Goal: Find specific page/section: Find specific page/section

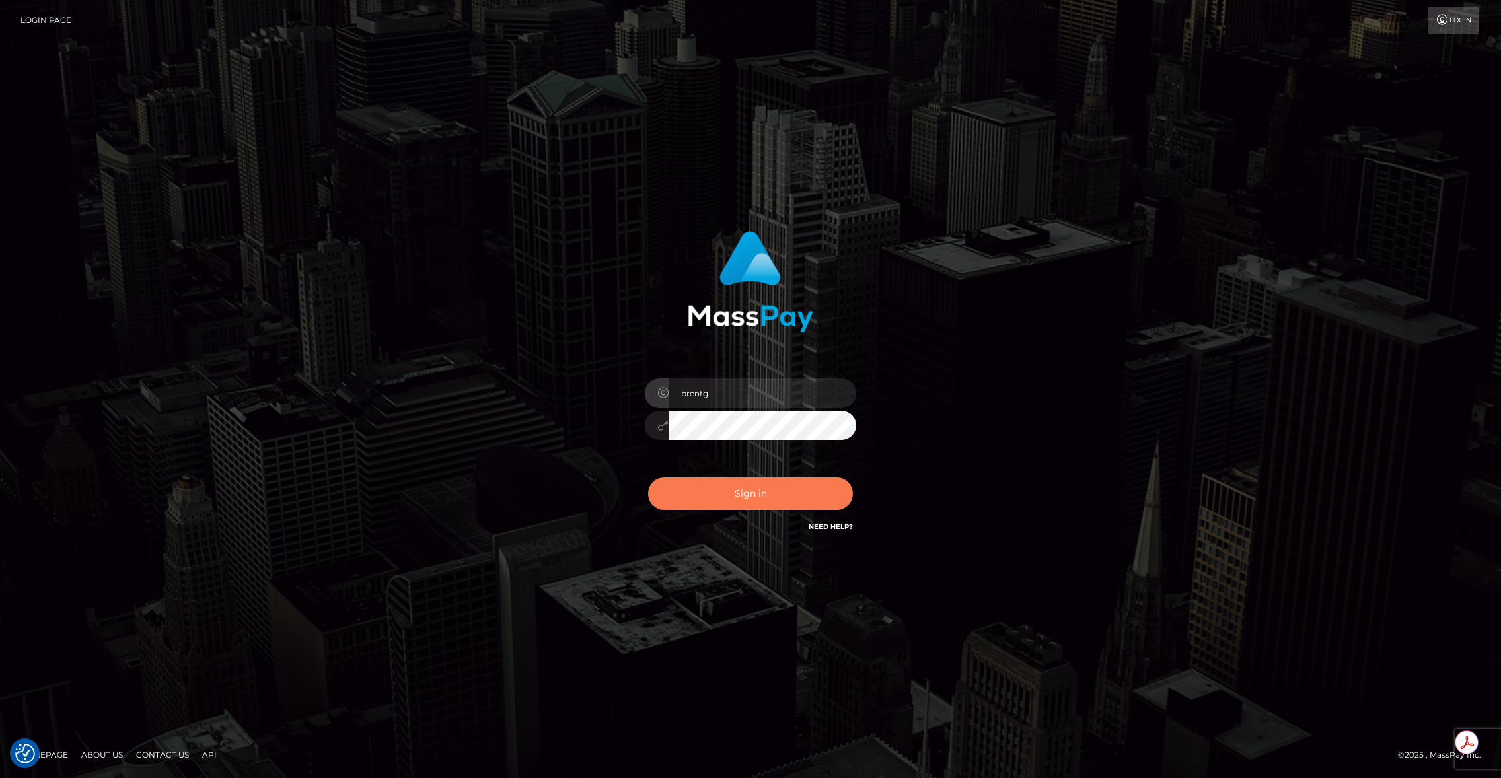
click at [698, 492] on button "Sign in" at bounding box center [750, 494] width 205 height 32
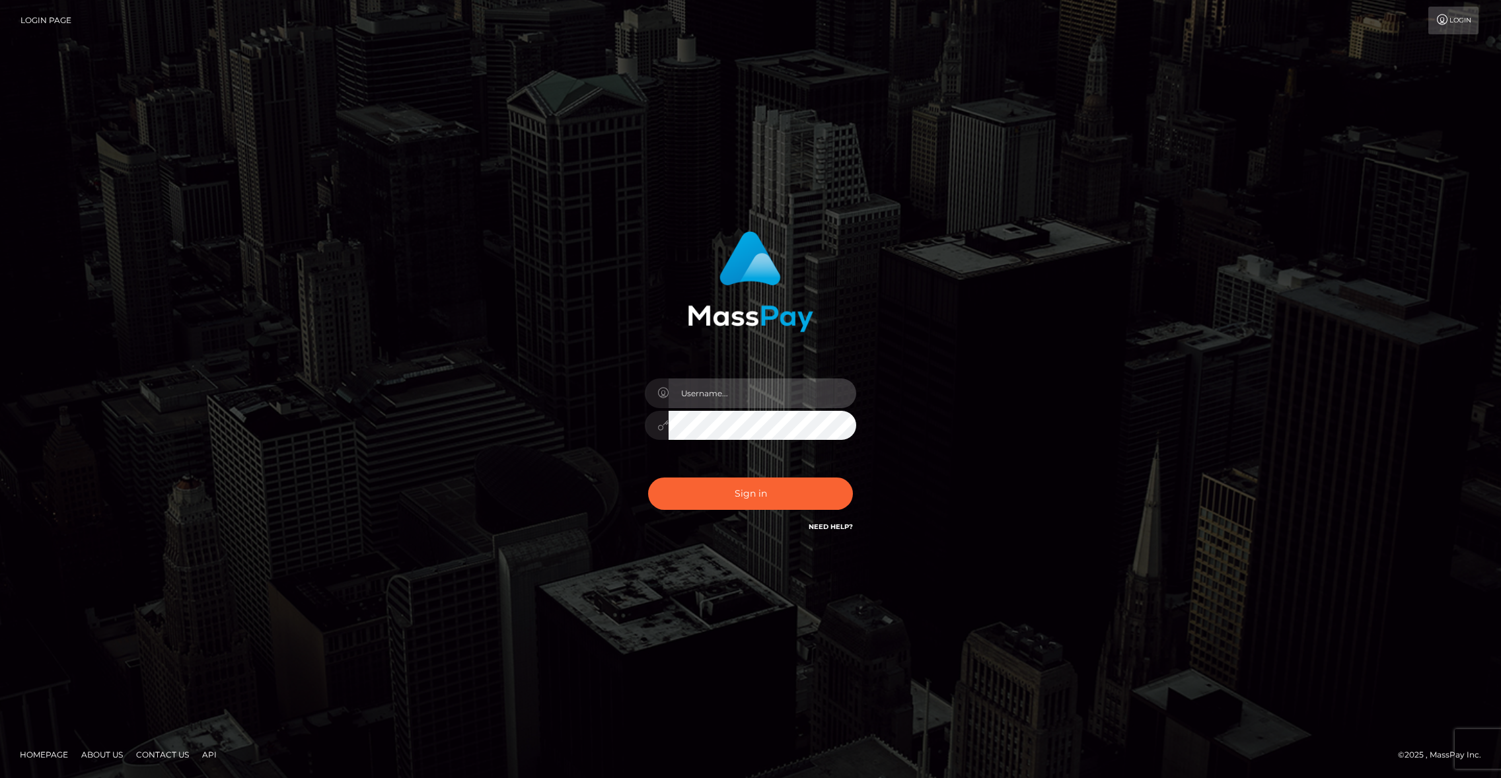
type input "brentg"
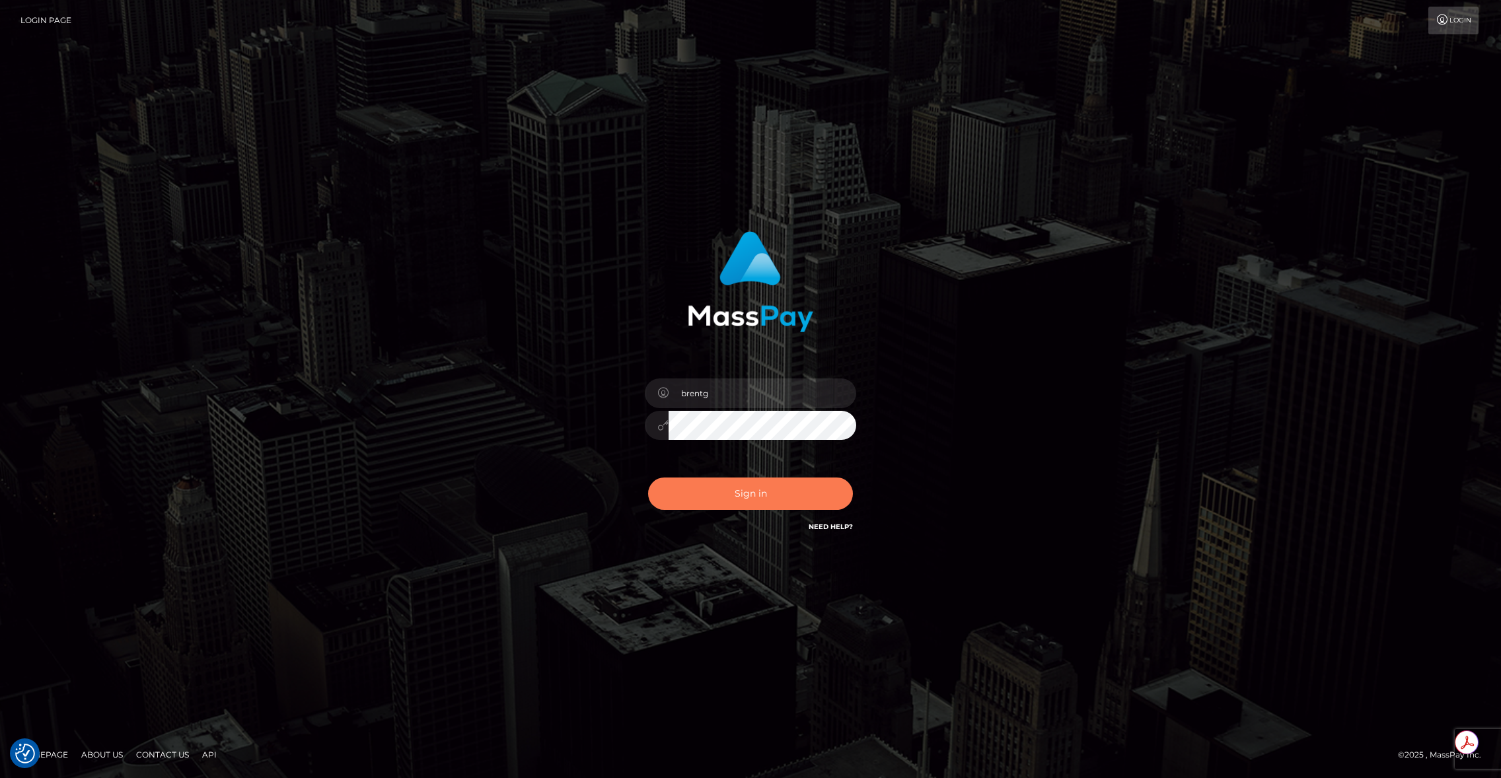
click at [741, 498] on button "Sign in" at bounding box center [750, 494] width 205 height 32
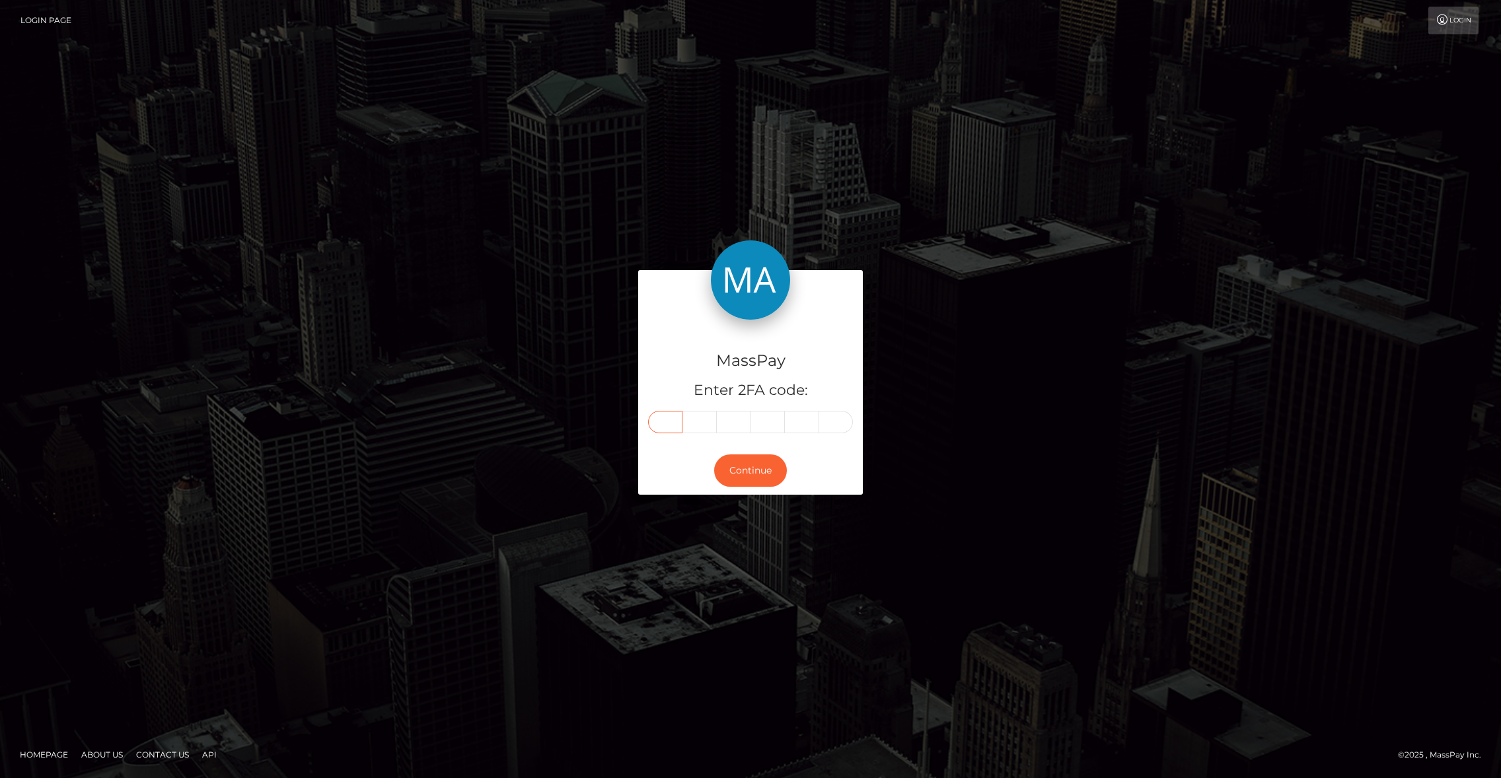
paste input "3"
type input "3"
type input "2"
type input "5"
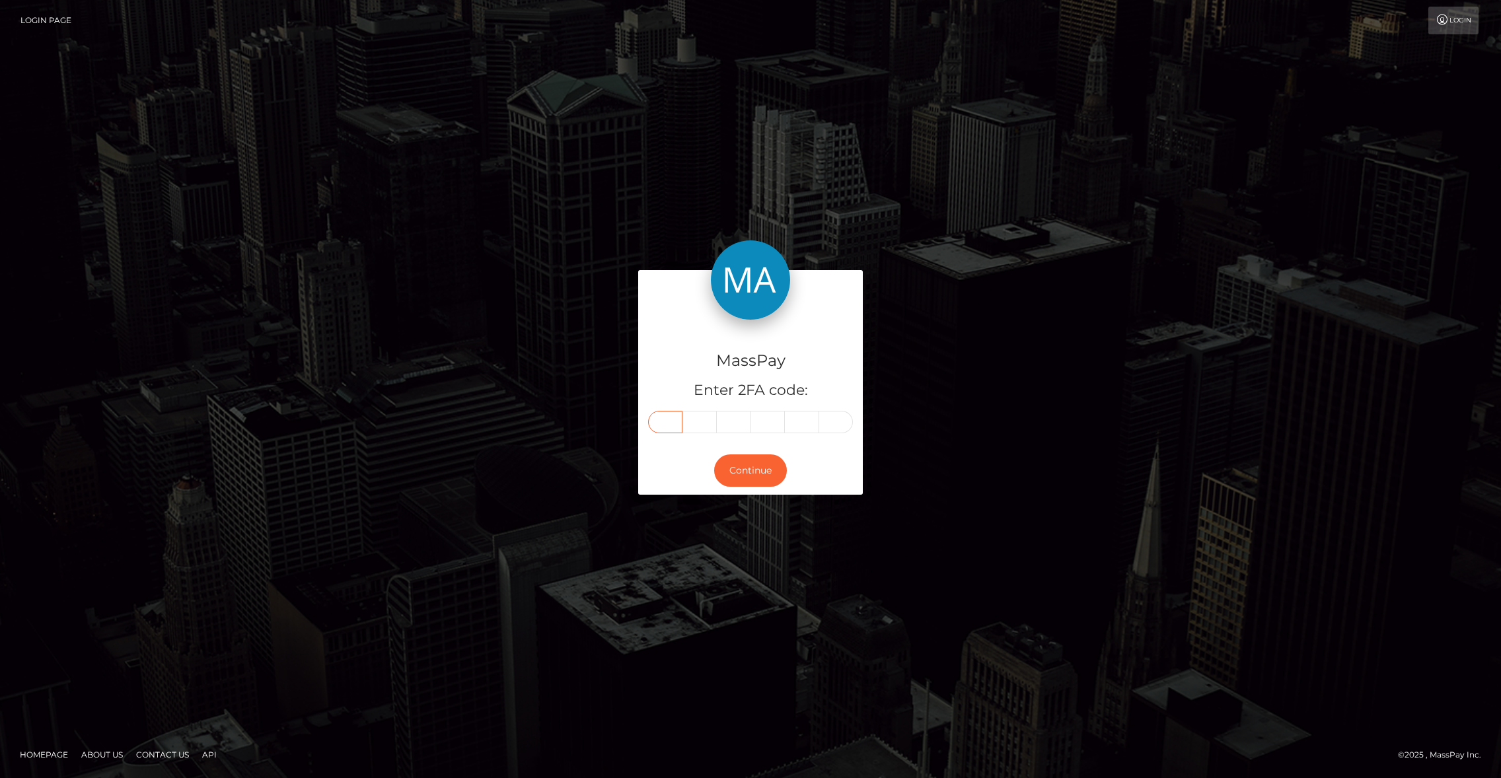
type input "5"
type input "6"
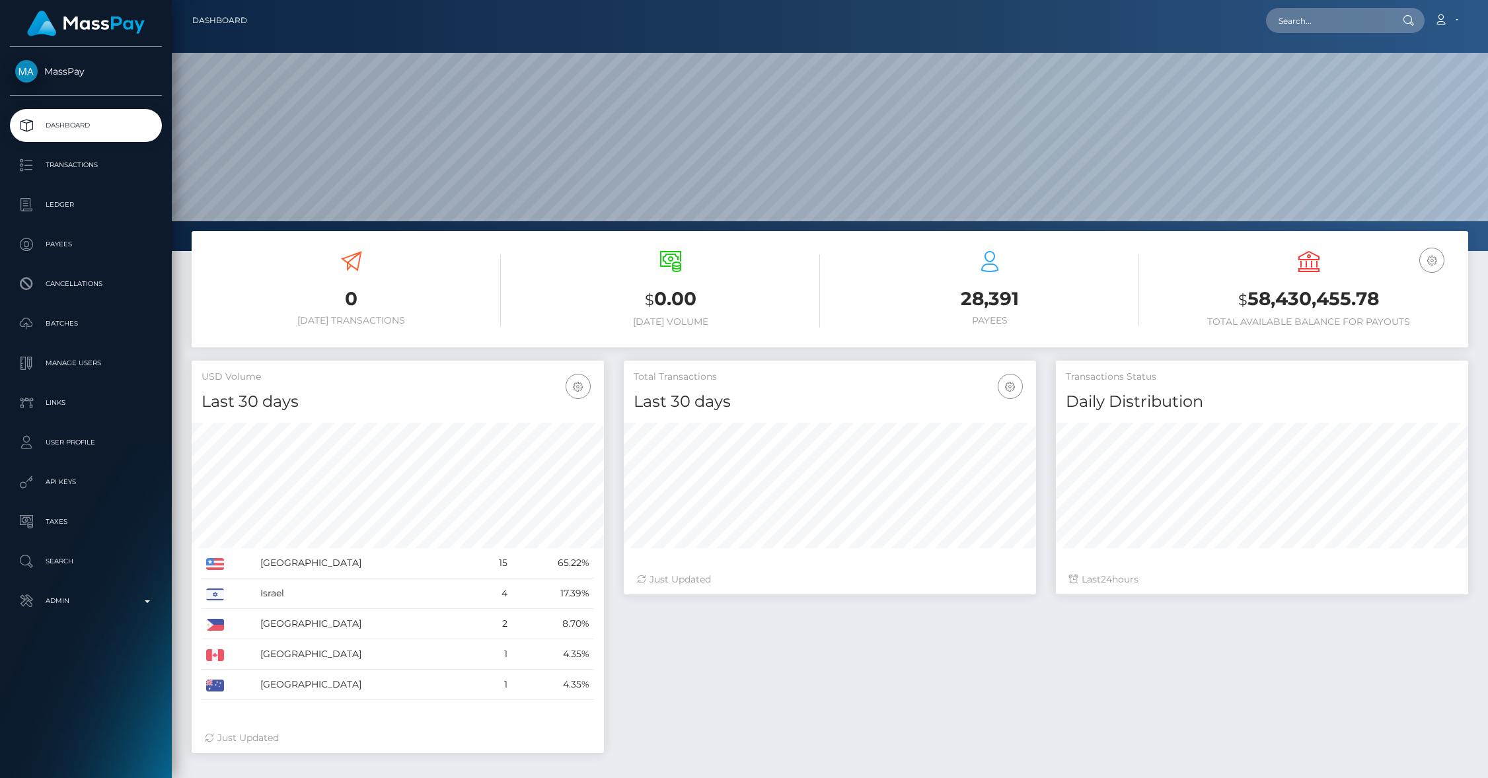
scroll to position [234, 412]
click at [1319, 24] on input "text" at bounding box center [1328, 20] width 124 height 25
paste input "5efb1efae41251445b437761"
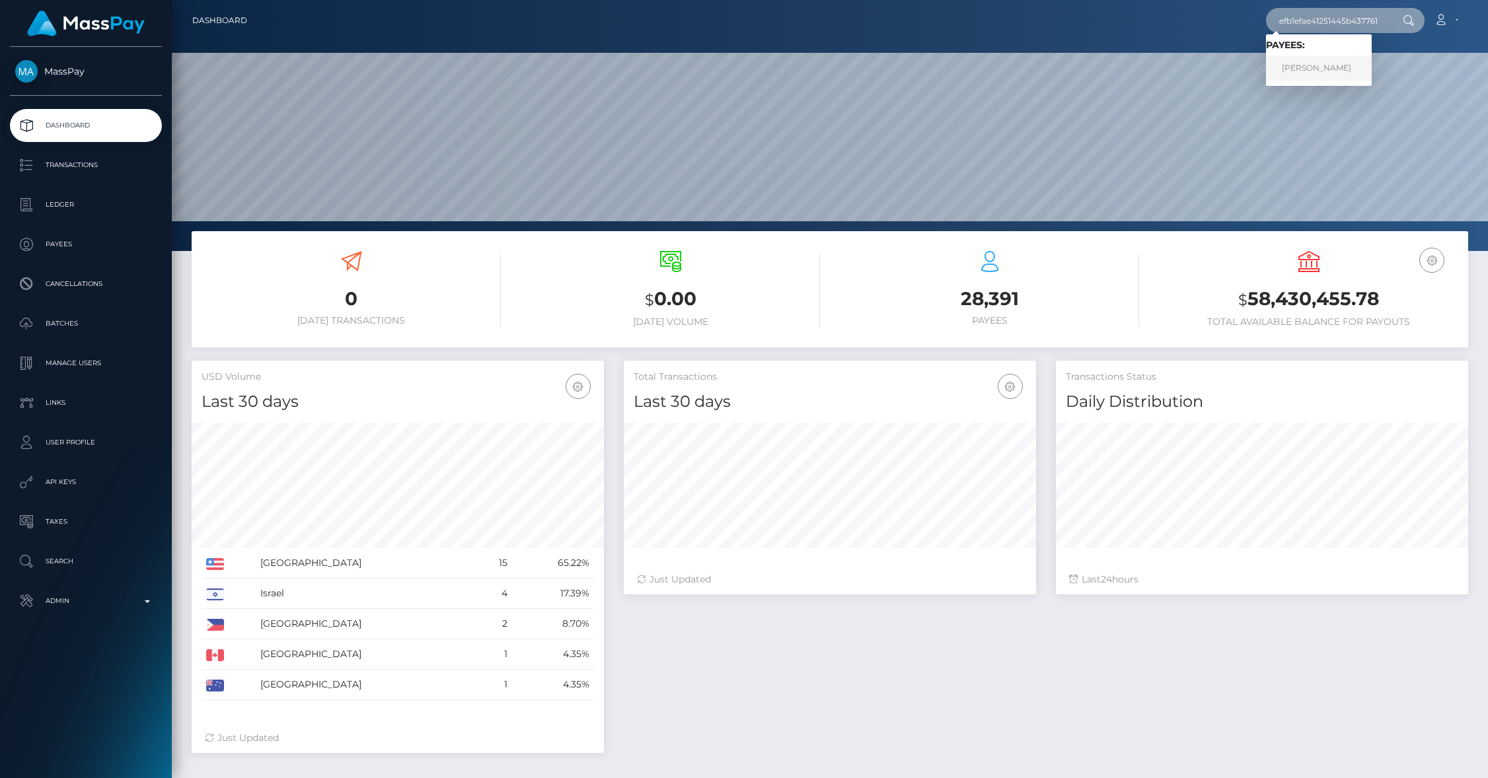
type input "5efb1efae41251445b437761"
click at [1324, 65] on link "Như Vũ" at bounding box center [1319, 68] width 106 height 24
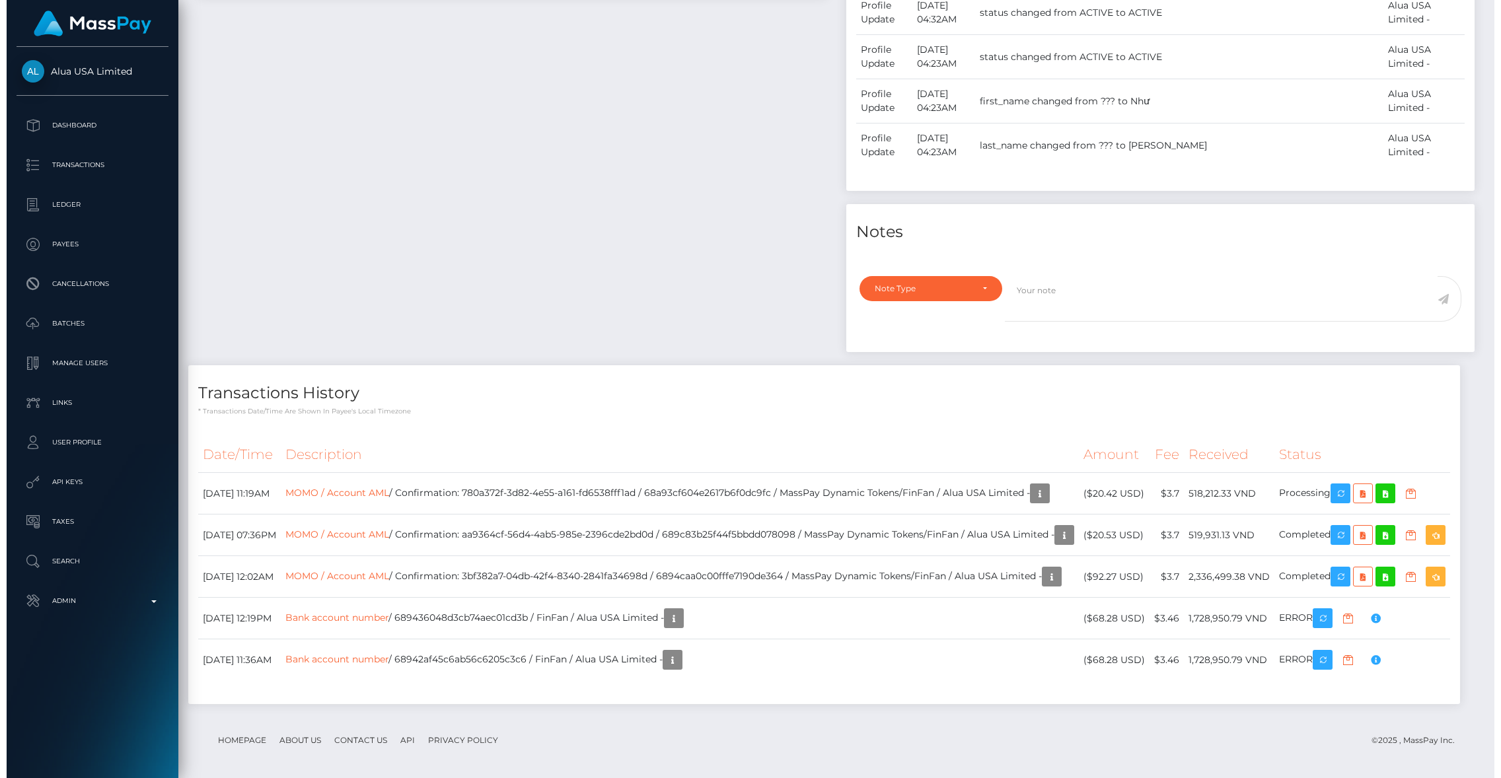
scroll to position [159, 412]
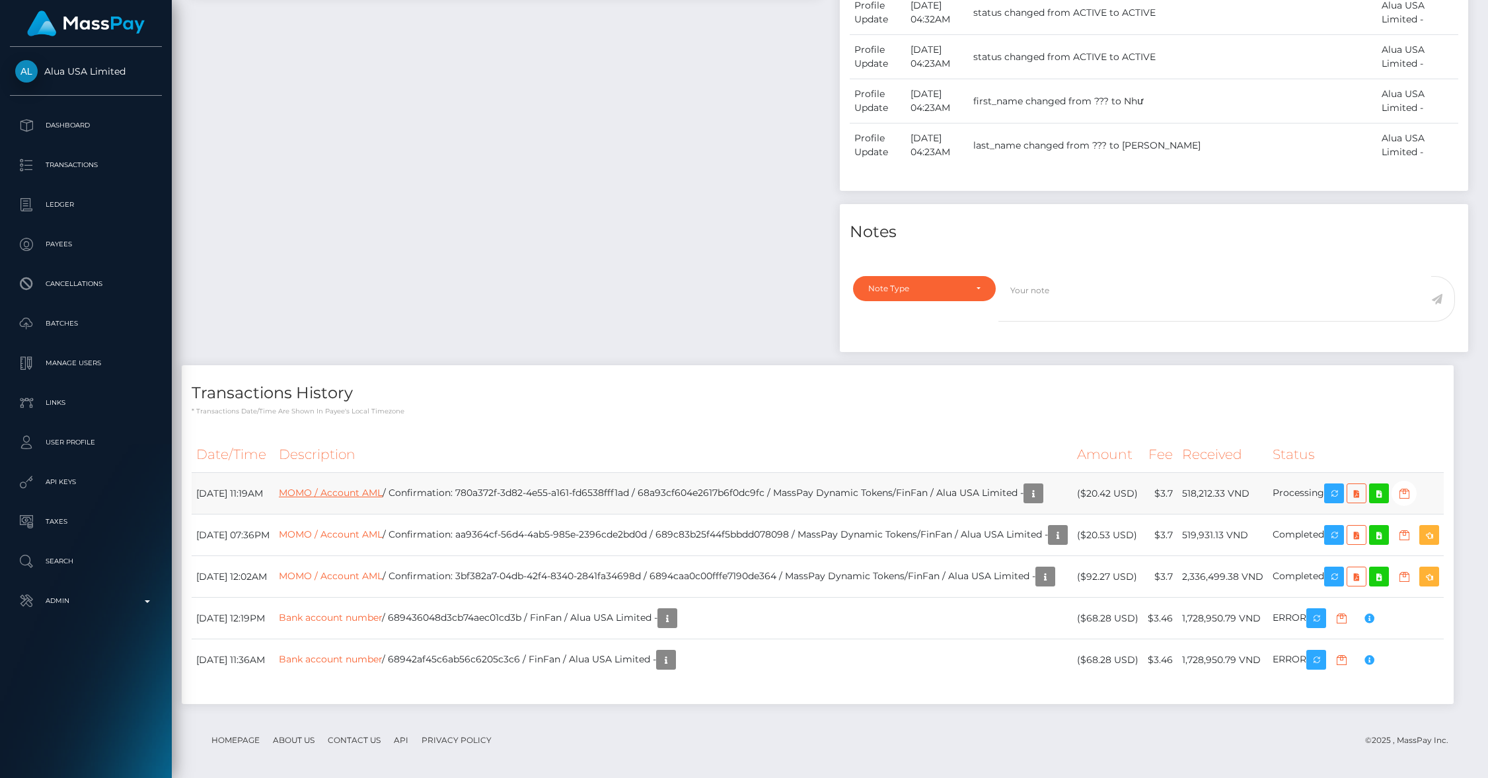
click at [372, 487] on link "MOMO / Account AML" at bounding box center [331, 493] width 104 height 12
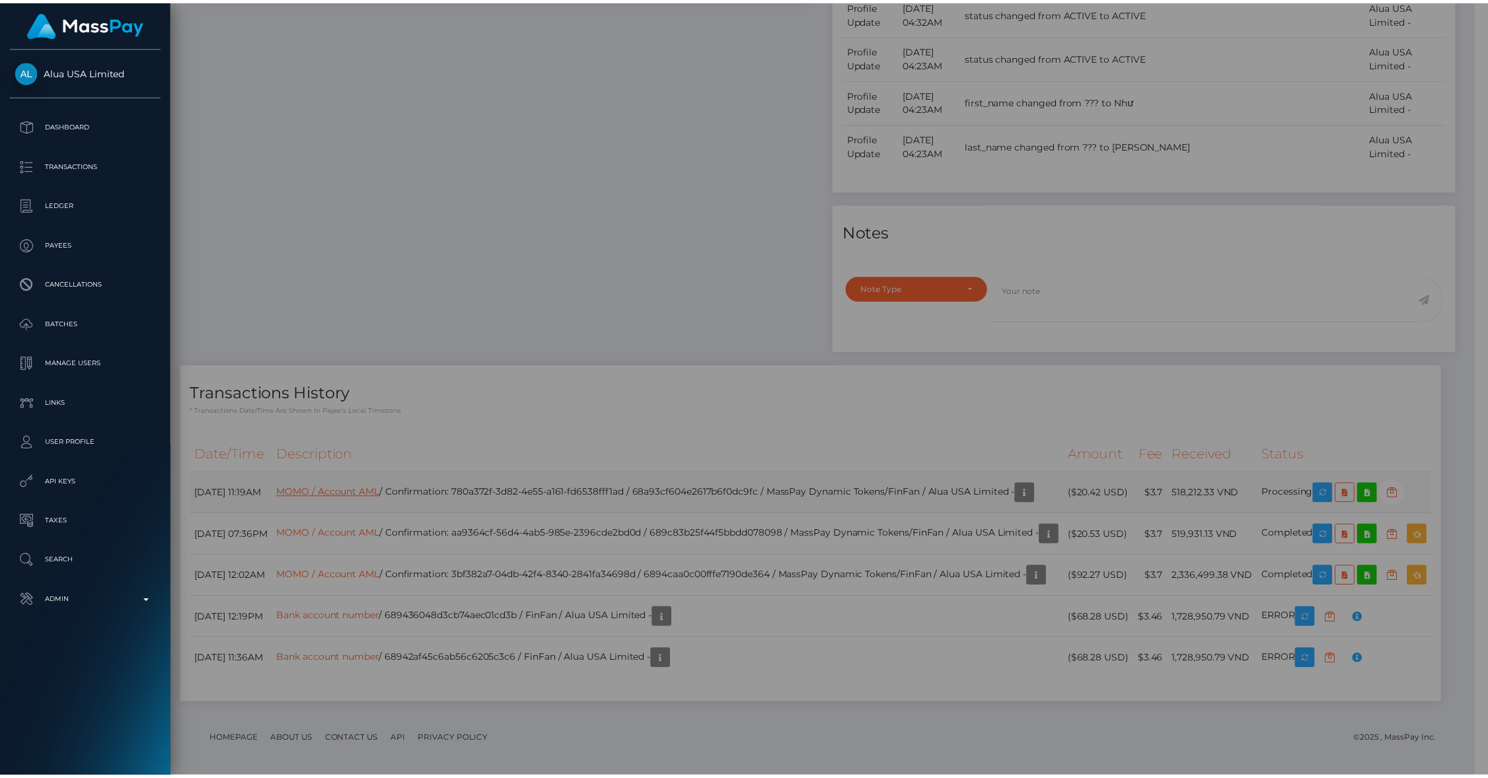
scroll to position [660577, 660323]
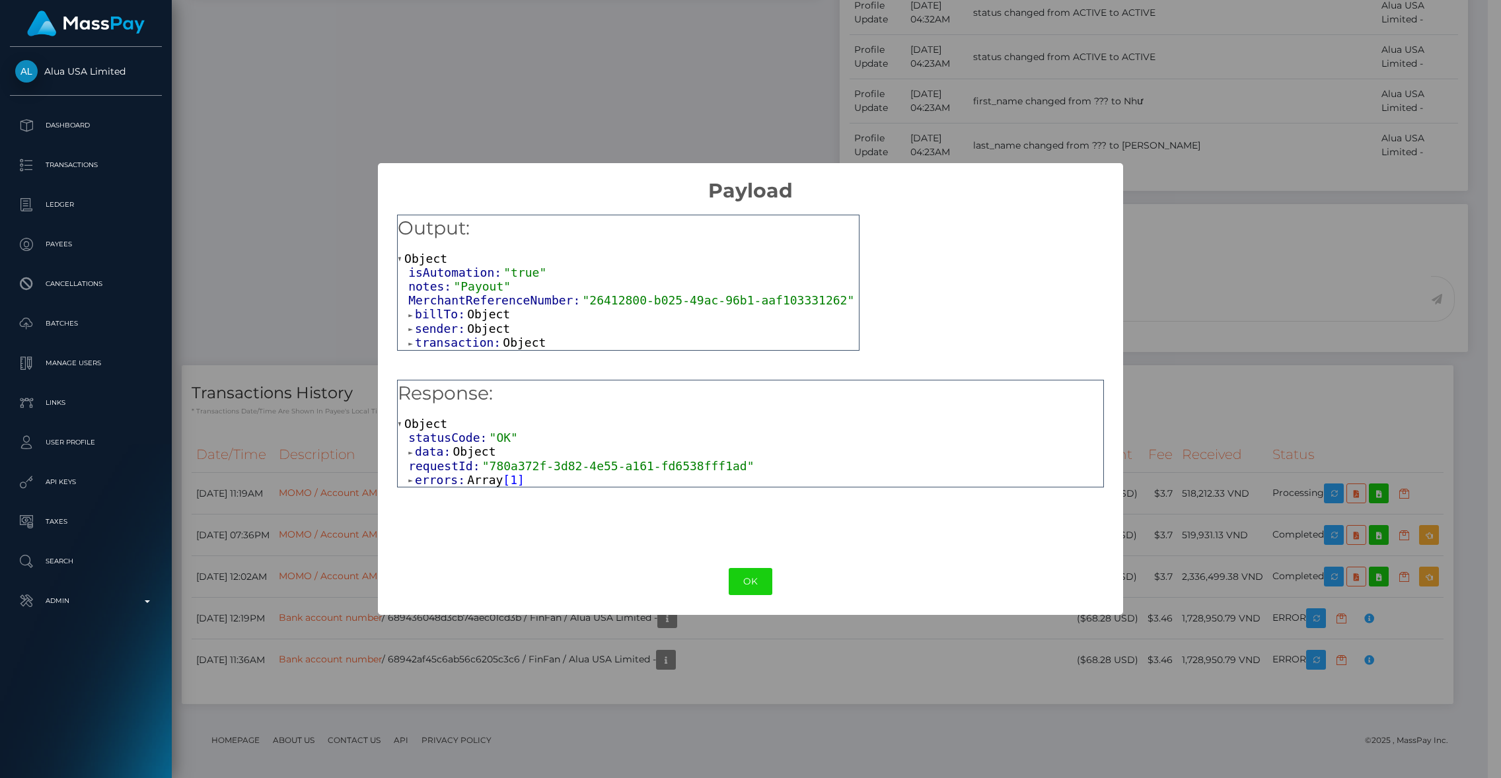
click at [452, 488] on div "Response: Object statusCode: "OK" data: Object requestId: "780a372f-3d82-4e55-a…" at bounding box center [750, 434] width 707 height 108
click at [439, 480] on span "errors:" at bounding box center [441, 480] width 52 height 14
click at [453, 496] on span "Object" at bounding box center [463, 494] width 43 height 14
click at [745, 576] on button "OK" at bounding box center [751, 581] width 44 height 27
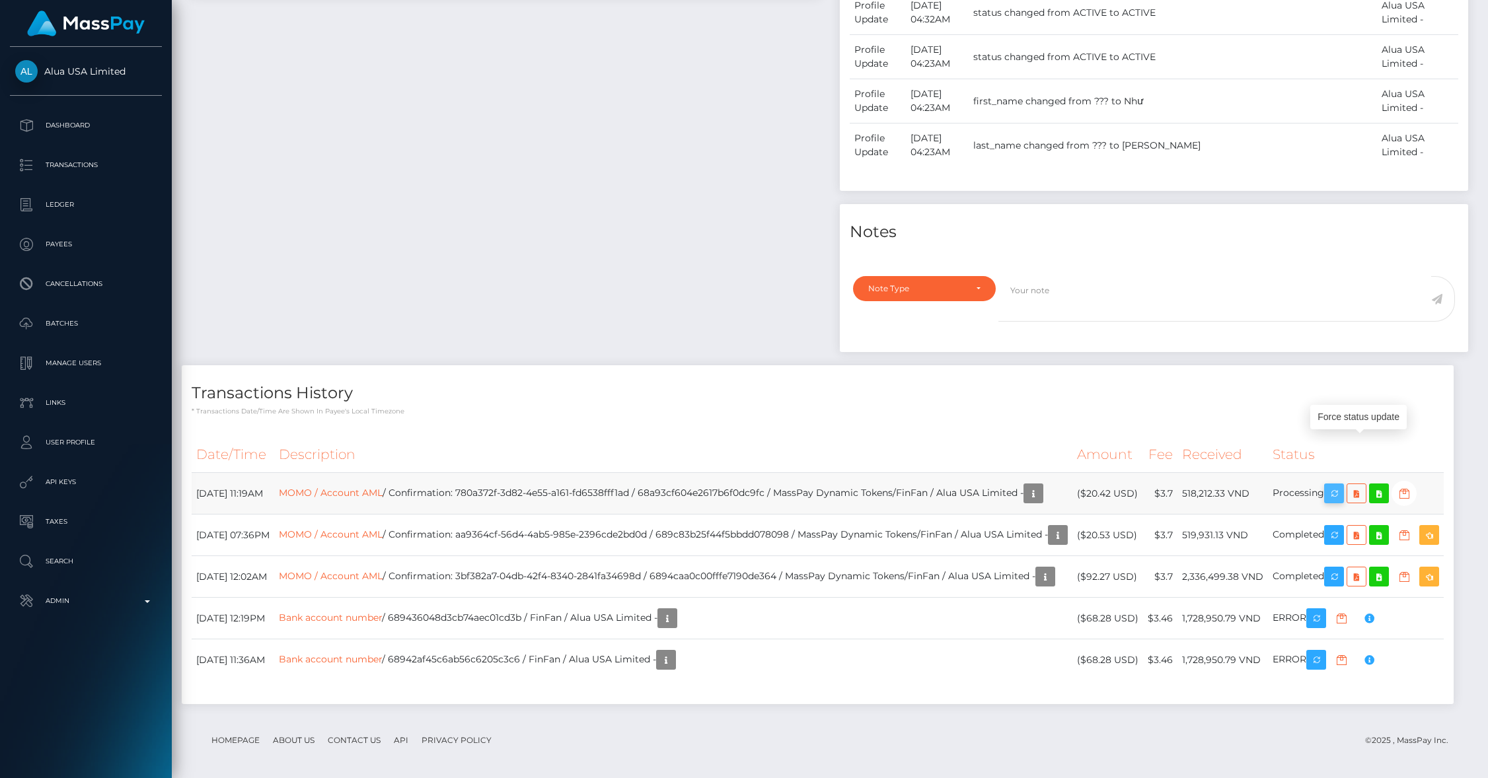
click at [1342, 486] on icon "button" at bounding box center [1334, 494] width 16 height 17
click at [383, 487] on link "MOMO / Account AML" at bounding box center [331, 493] width 104 height 12
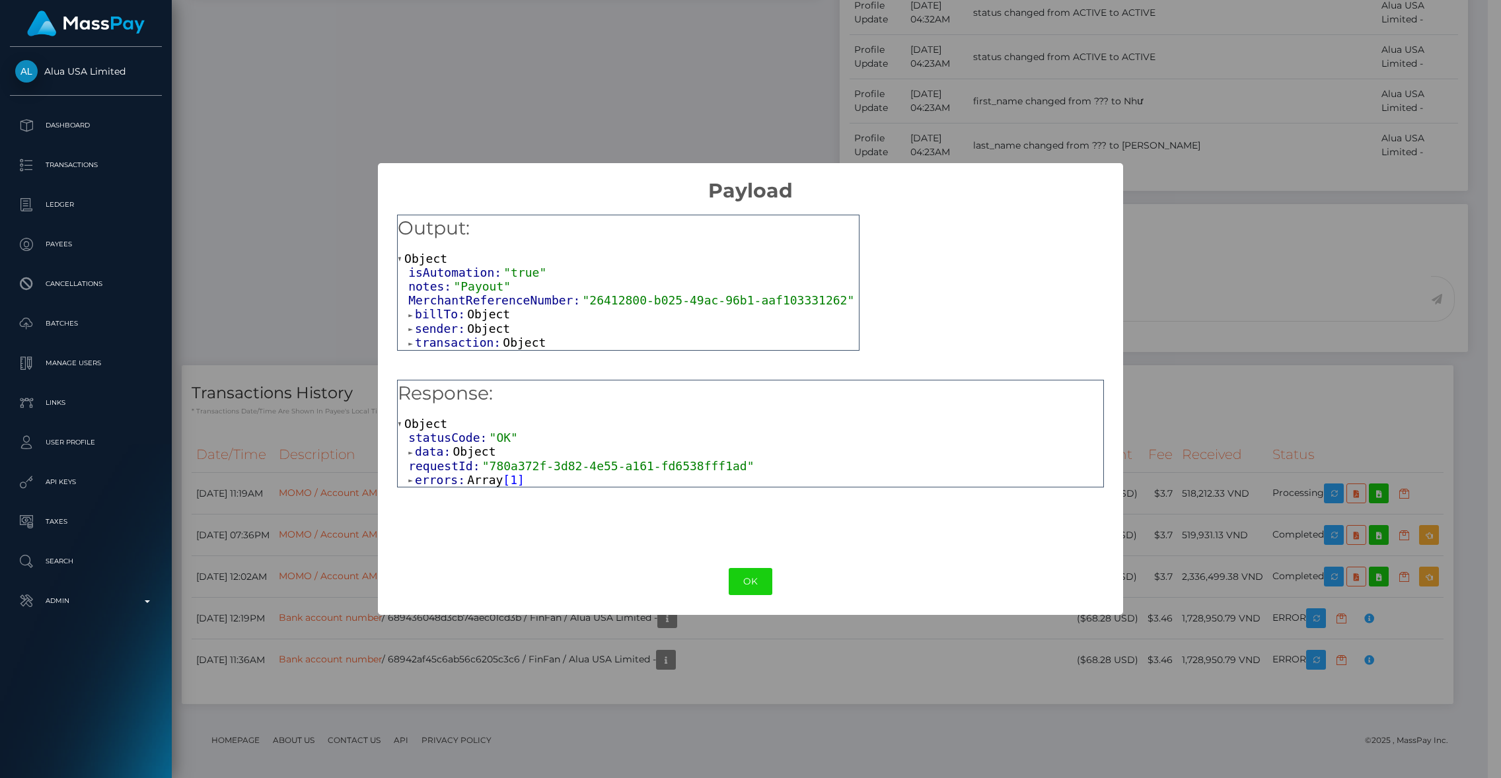
click at [452, 351] on div "Output: Object isAutomation: "true" notes: "Payout" MerchantReferenceNumber: "2…" at bounding box center [628, 283] width 463 height 136
click at [449, 349] on span "transaction:" at bounding box center [459, 343] width 88 height 14
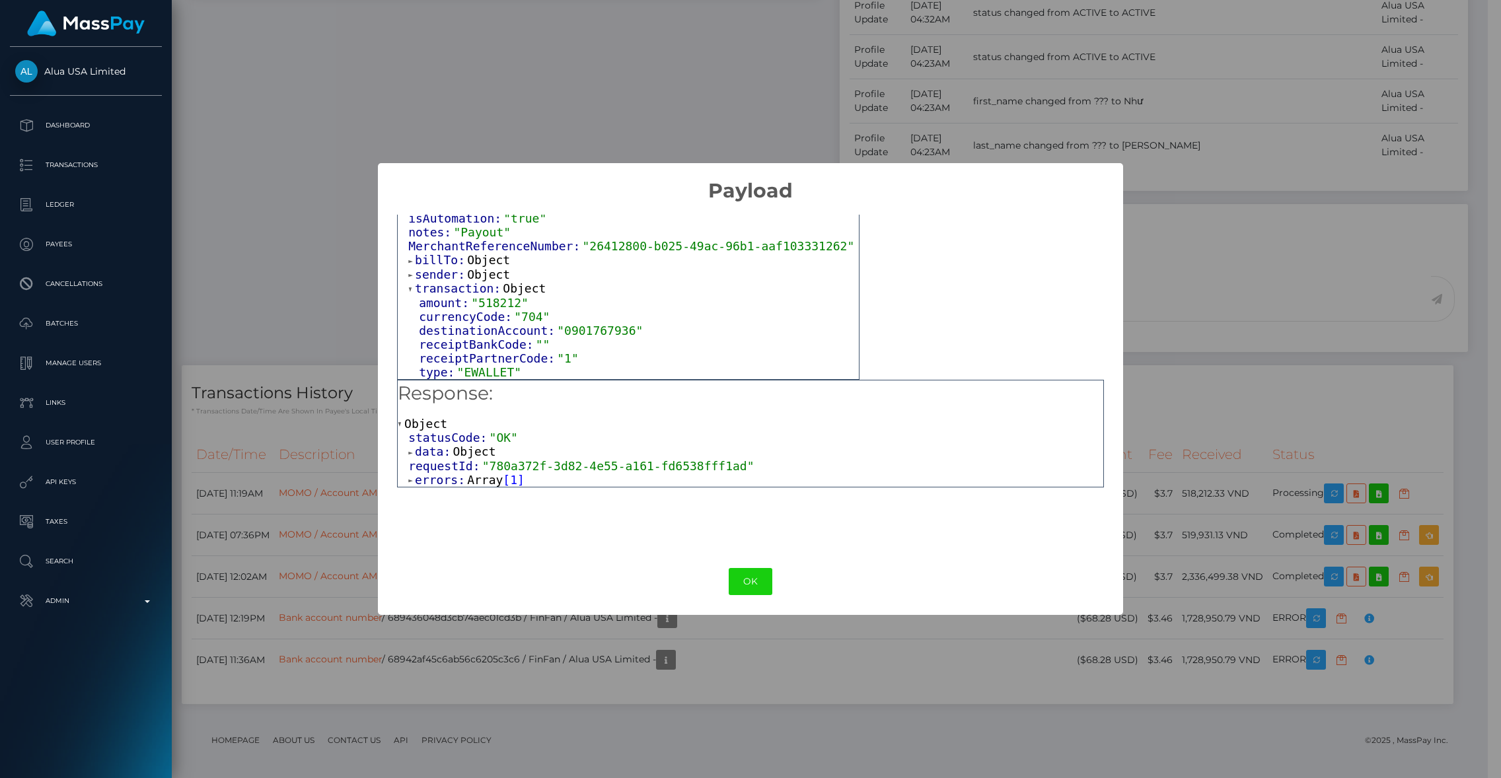
scroll to position [71, 0]
click at [469, 452] on span "Object" at bounding box center [474, 452] width 43 height 14
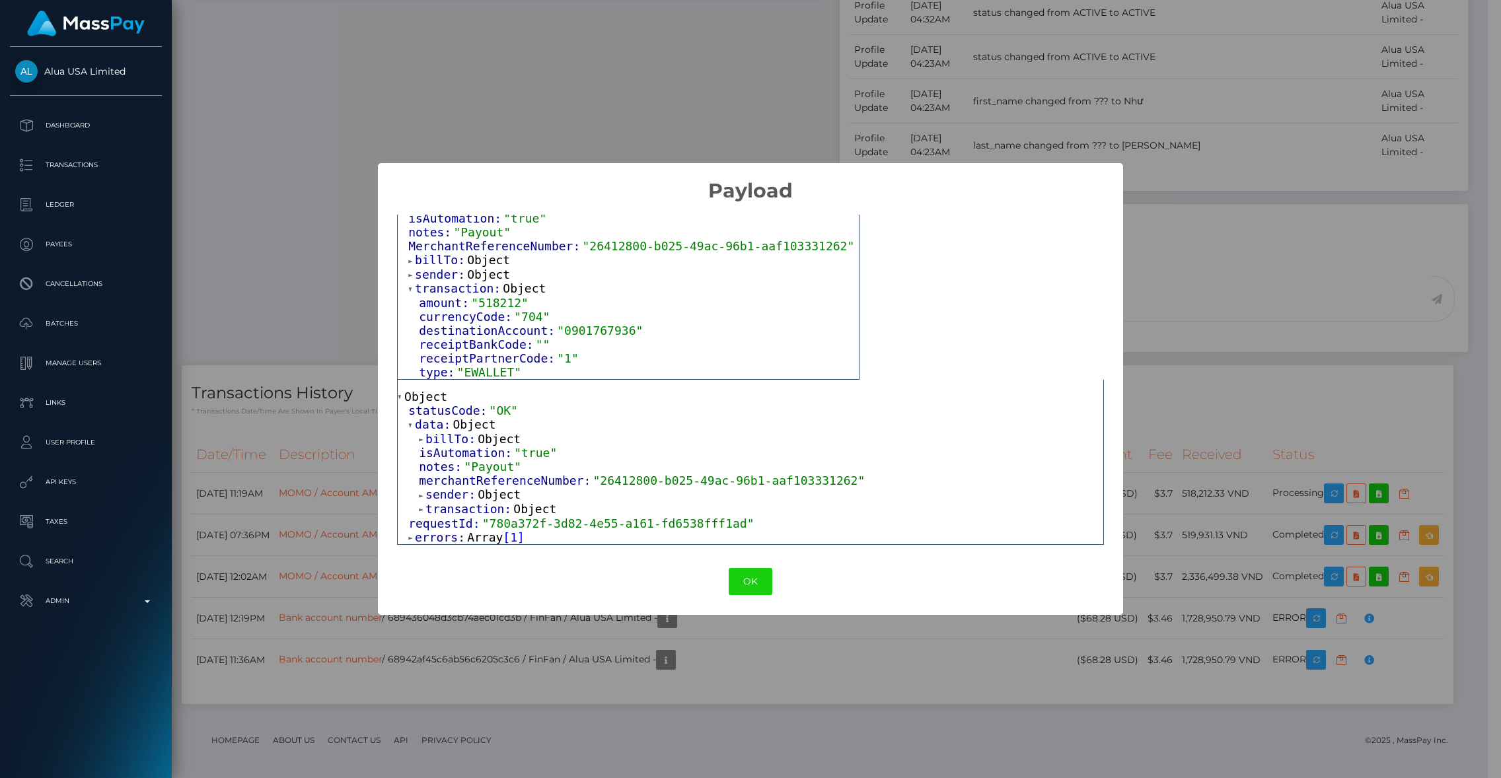
scroll to position [30, 0]
click at [465, 509] on span "transaction:" at bounding box center [470, 509] width 88 height 14
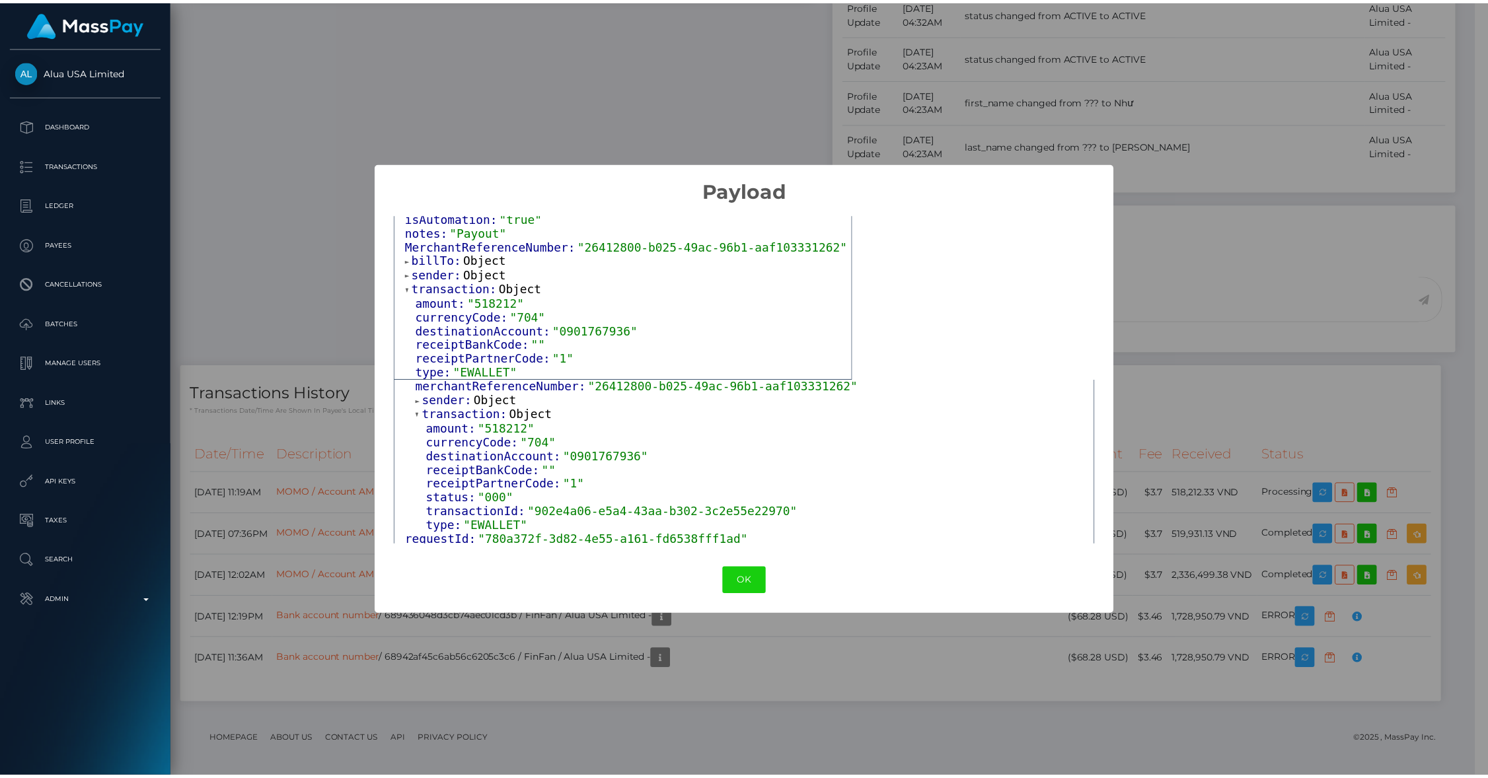
scroll to position [143, 0]
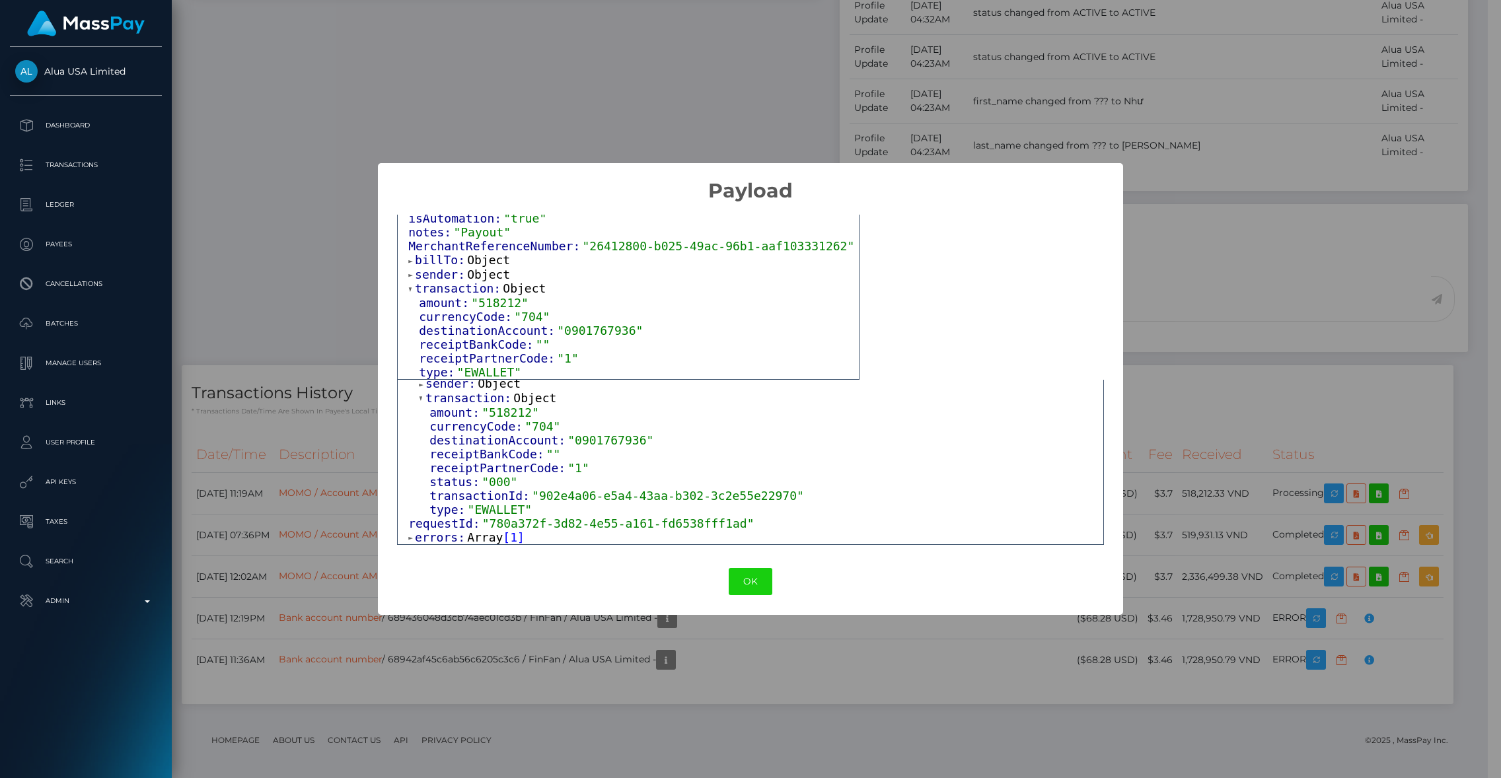
click at [292, 253] on div "× Payload Output: Object isAutomation: "true" notes: "Payout" MerchantReference…" at bounding box center [750, 389] width 1501 height 778
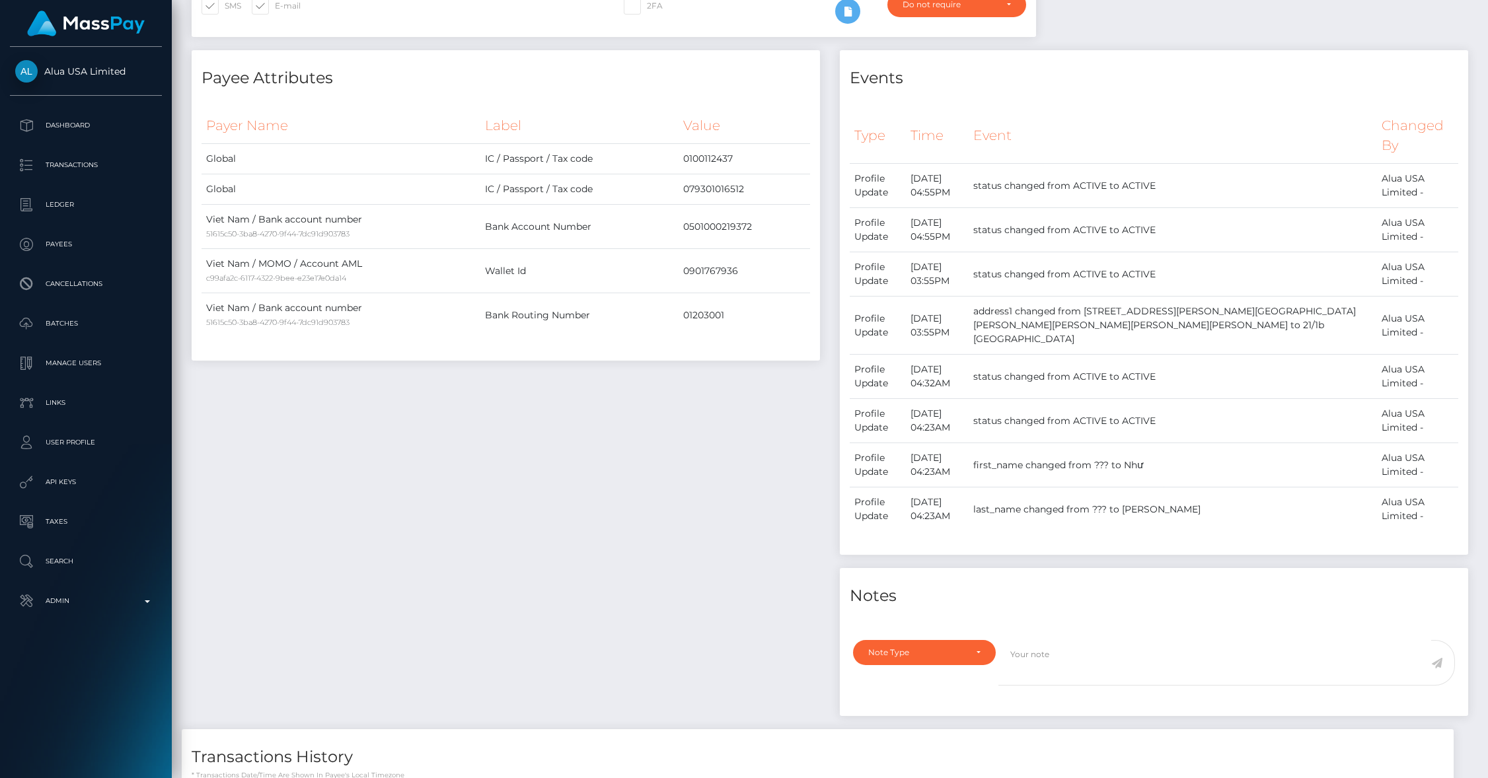
scroll to position [0, 0]
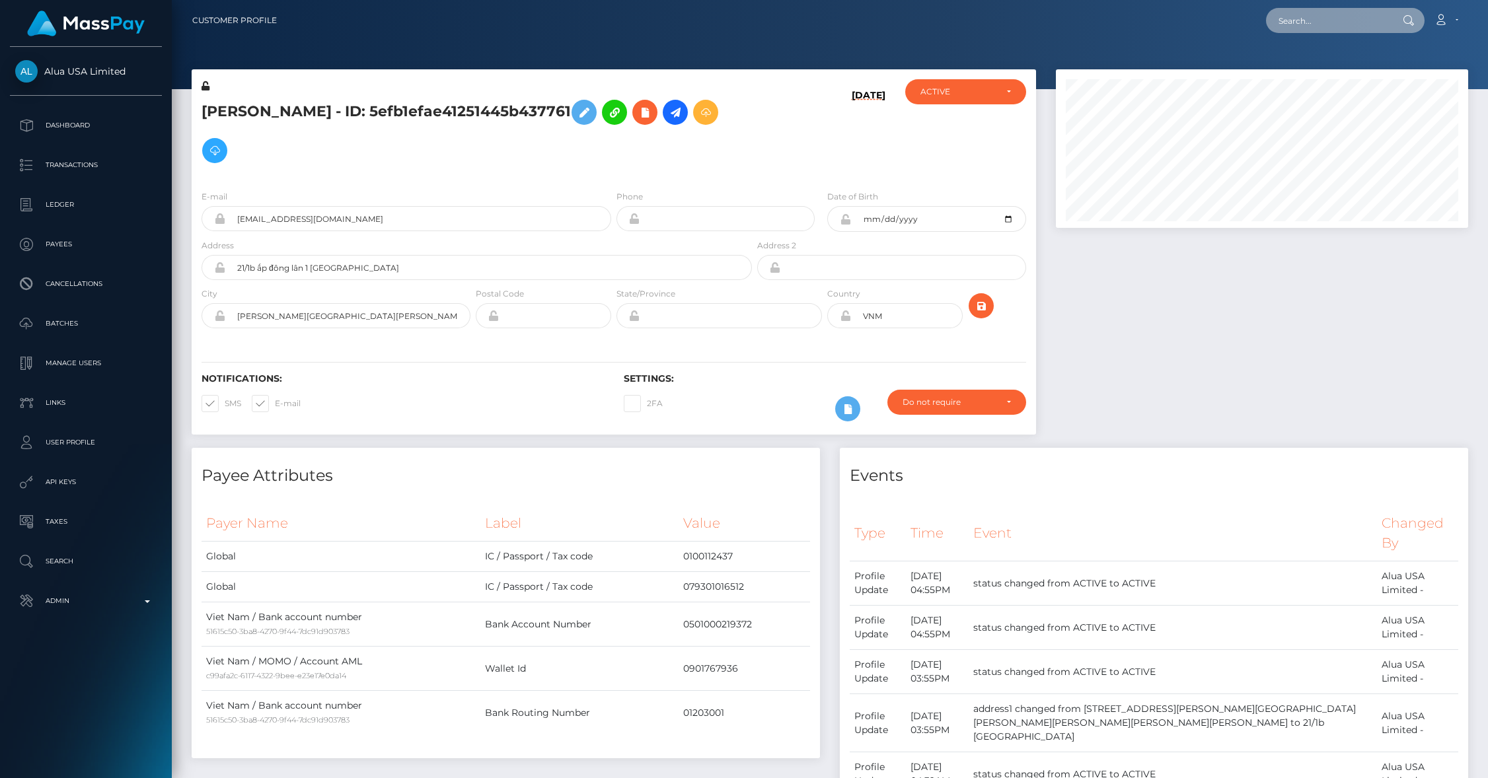
click at [1312, 18] on input "text" at bounding box center [1328, 20] width 124 height 25
paste input "67573403f5c6d032f80e2eb4"
type input "67573403f5c6d032f80e2eb4"
click at [1318, 63] on link "Polina Akyeva" at bounding box center [1319, 68] width 106 height 24
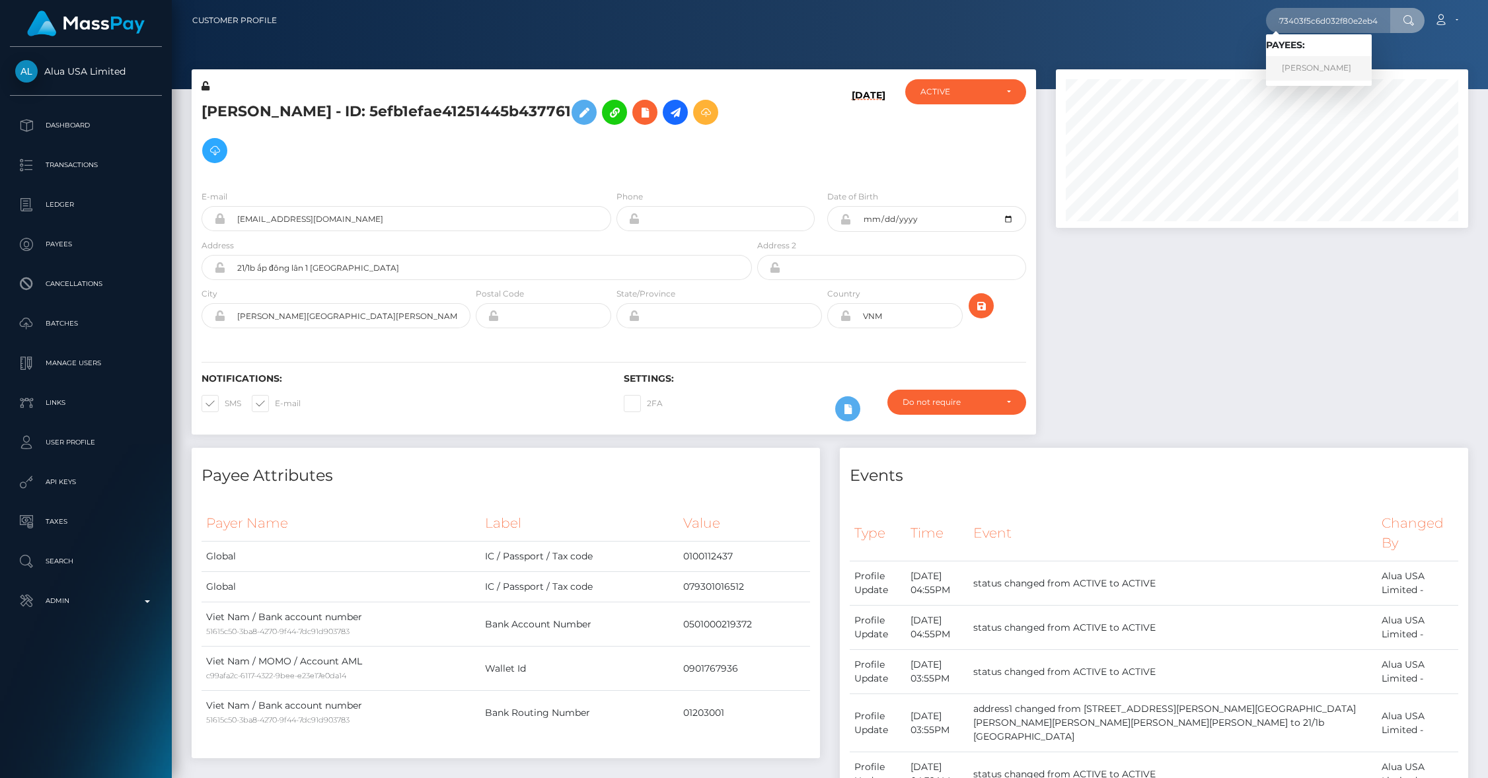
scroll to position [0, 0]
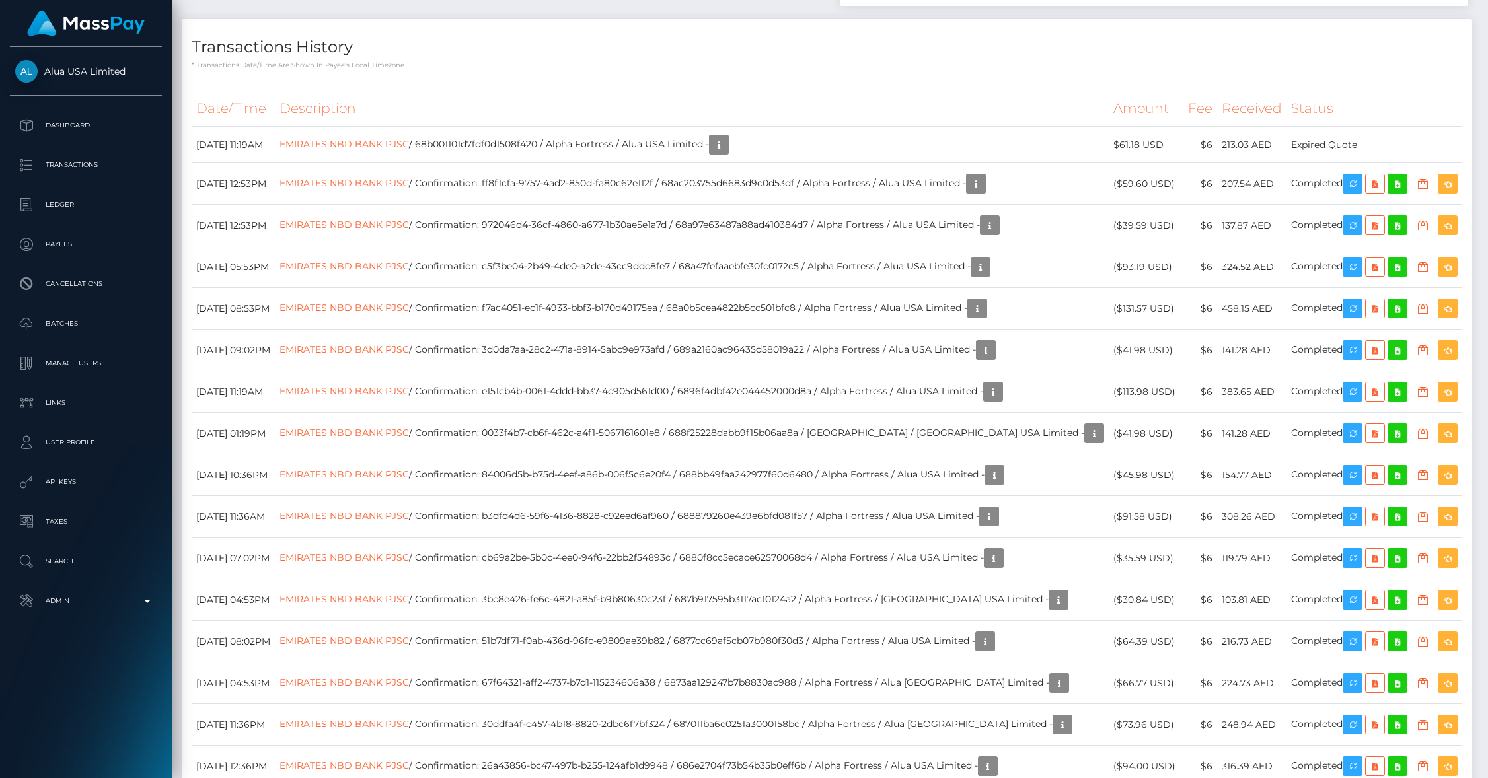
scroll to position [159, 412]
click at [992, 127] on td "EMIRATES NBD BANK PJSC / 68b001101d7fdf0d1508f420 / Alpha Fortress / Alua USA L…" at bounding box center [692, 145] width 834 height 36
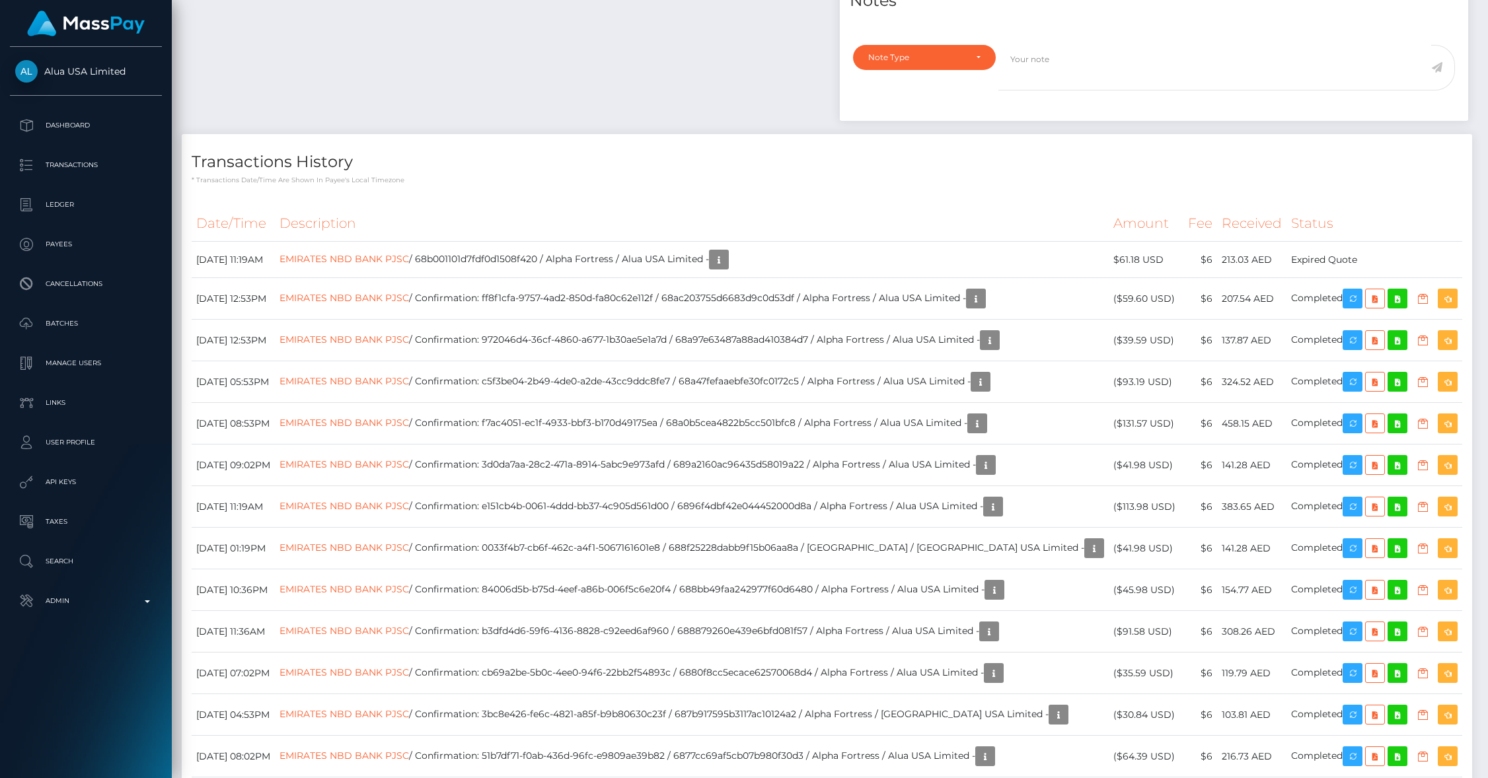
scroll to position [0, 0]
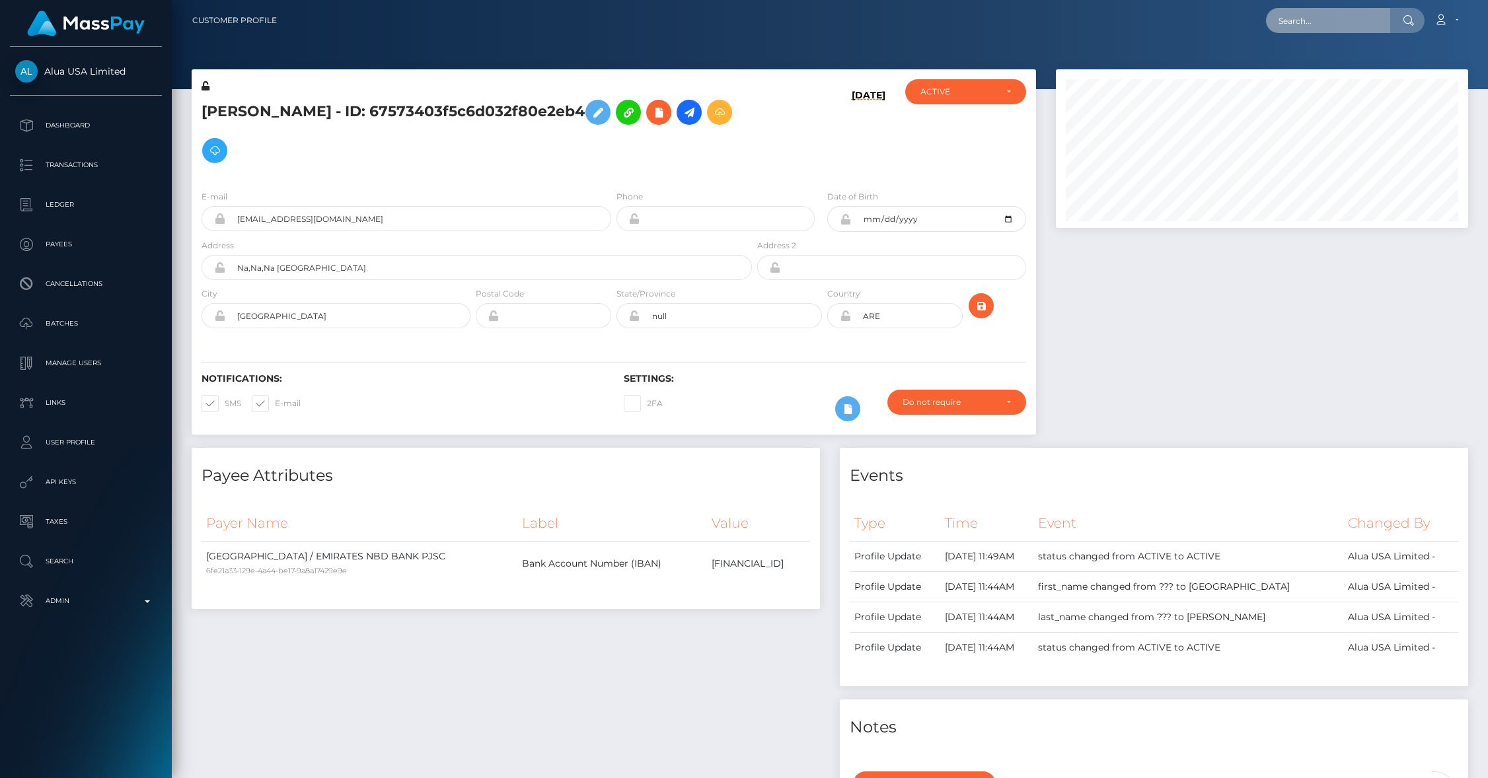
click at [1342, 27] on input "text" at bounding box center [1328, 20] width 124 height 25
paste input "5efb1efae41251445b437761"
type input "5efb1efae41251445b437761"
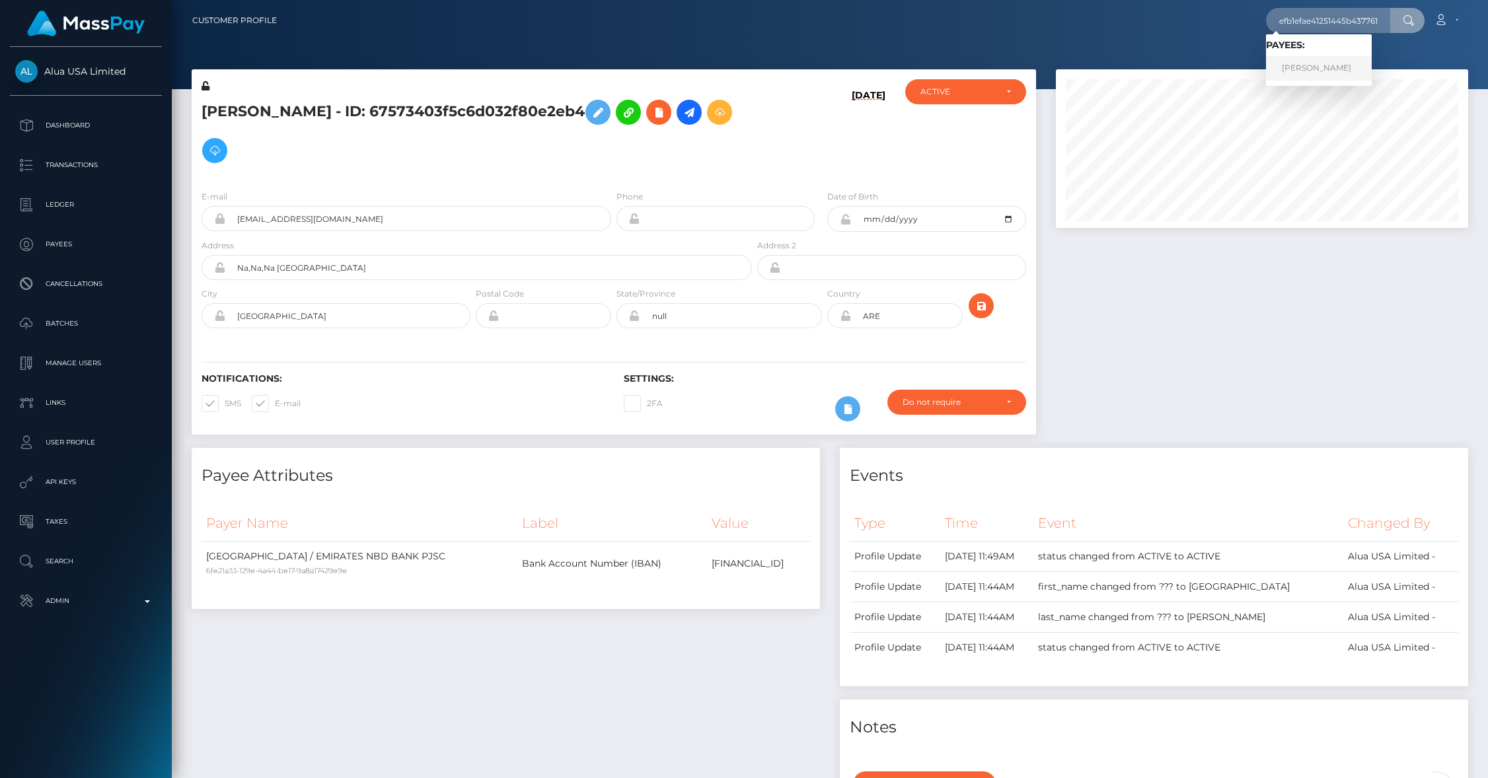
click at [1313, 72] on link "Như Vũ" at bounding box center [1319, 68] width 106 height 24
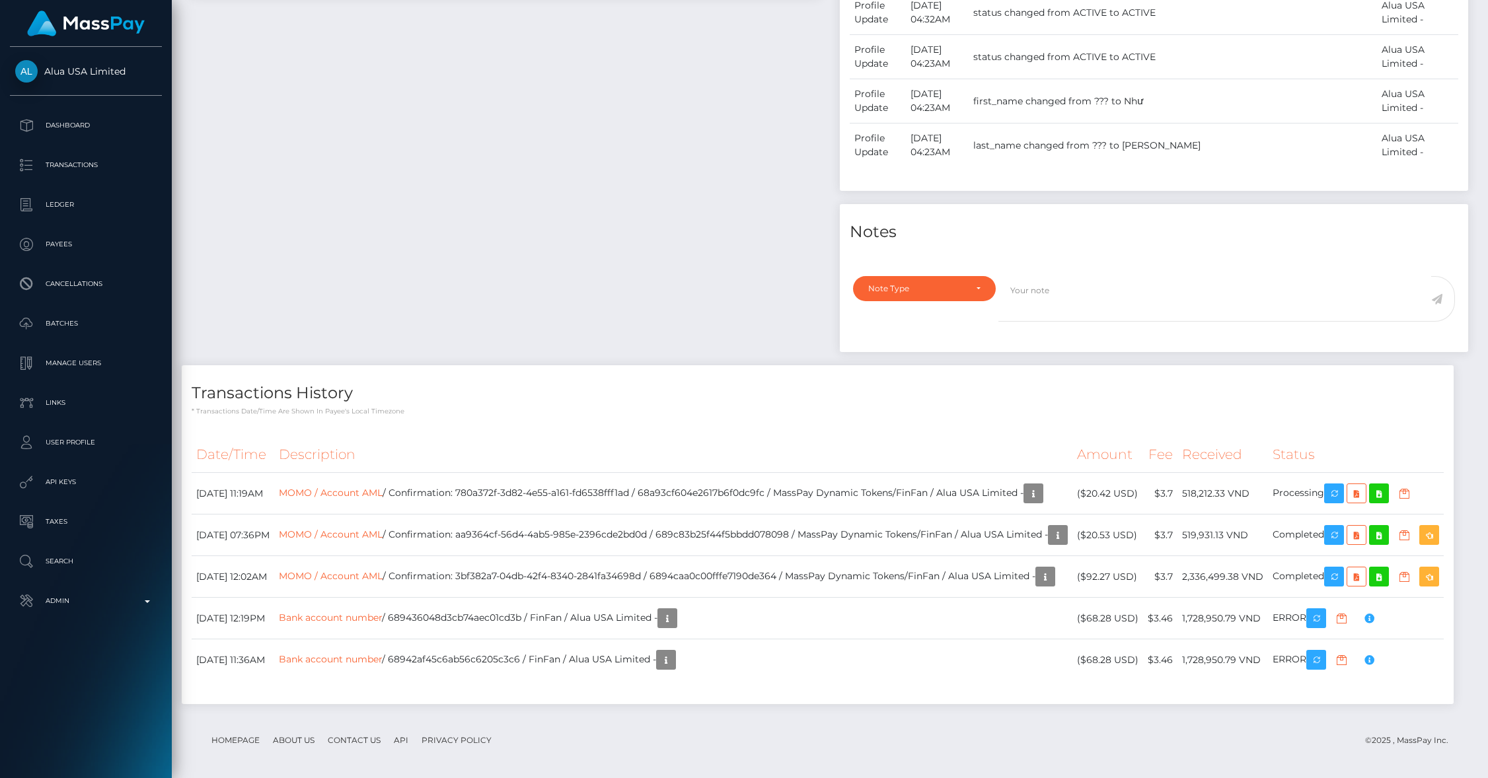
scroll to position [159, 412]
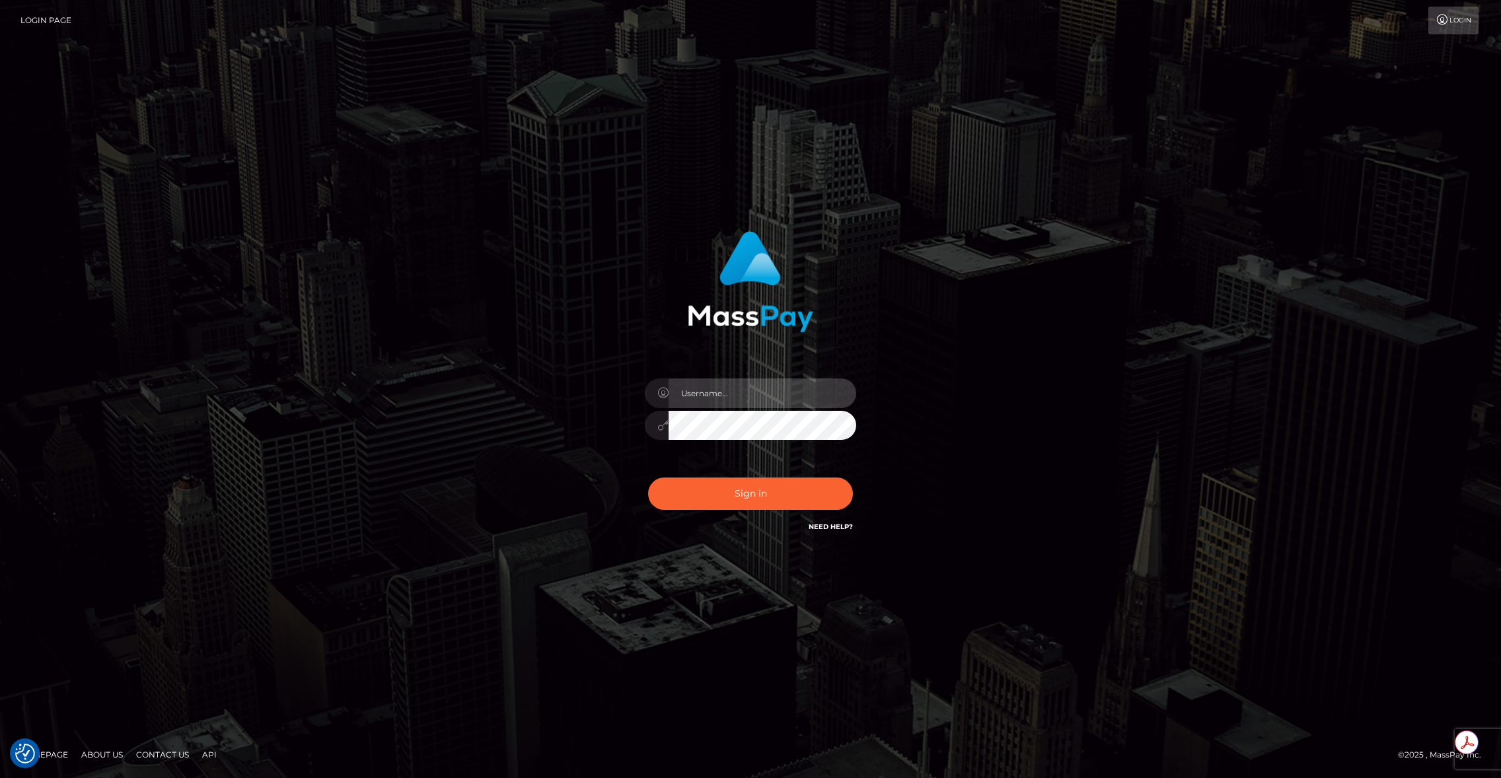
type input "brentg"
click at [772, 498] on button "Sign in" at bounding box center [750, 494] width 205 height 32
type input "brentg"
click at [746, 501] on button "Sign in" at bounding box center [750, 494] width 205 height 32
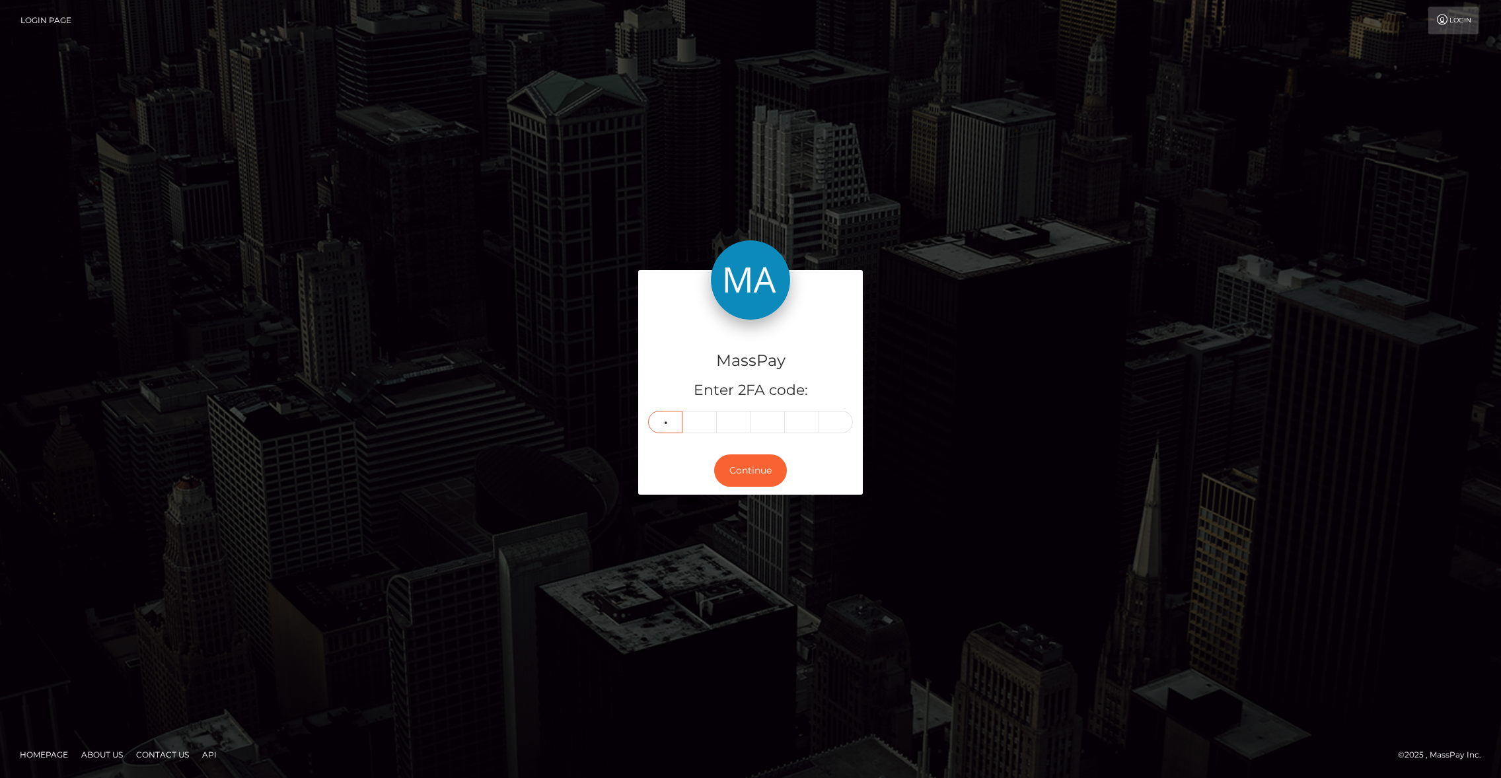
type input "4"
type input "9"
type input "6"
type input "2"
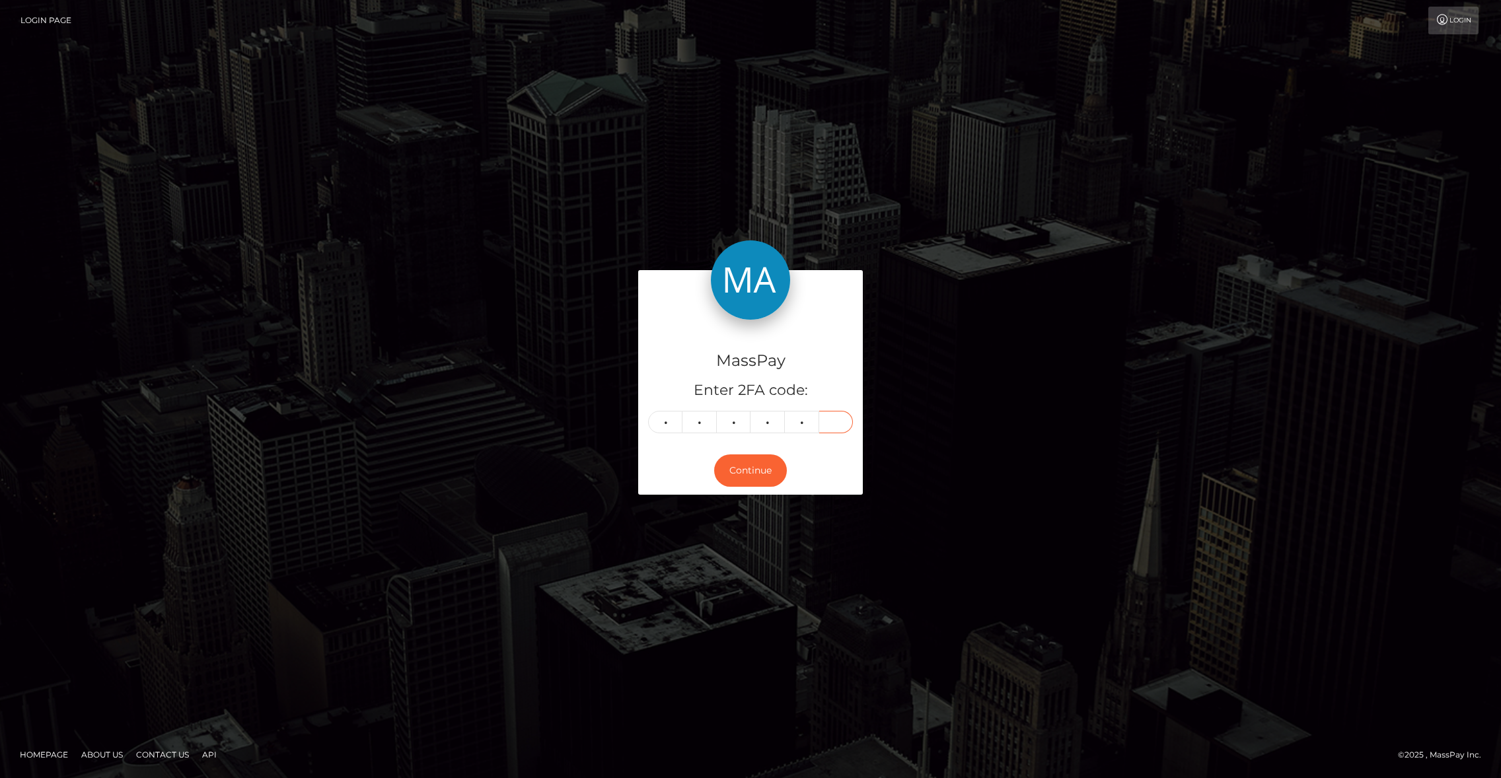
type input "4"
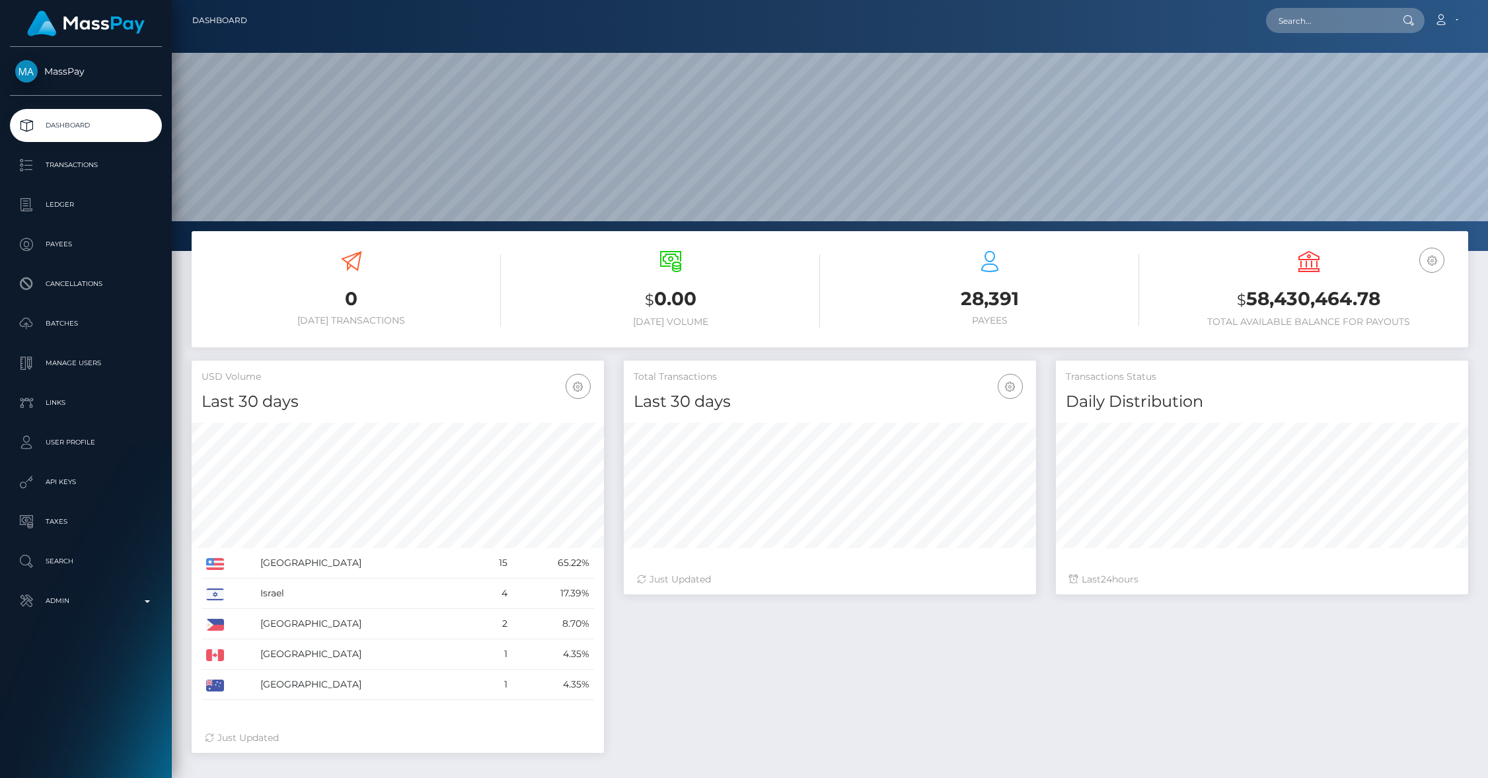
scroll to position [234, 412]
click at [1322, 3] on nav "Dashboard Loading... Loading... Account Edit Profile" at bounding box center [830, 20] width 1316 height 41
click at [1348, 22] on input "text" at bounding box center [1328, 20] width 124 height 25
paste input "z64nwVd4yuWQUmhD1CbrlH9D5MA3"
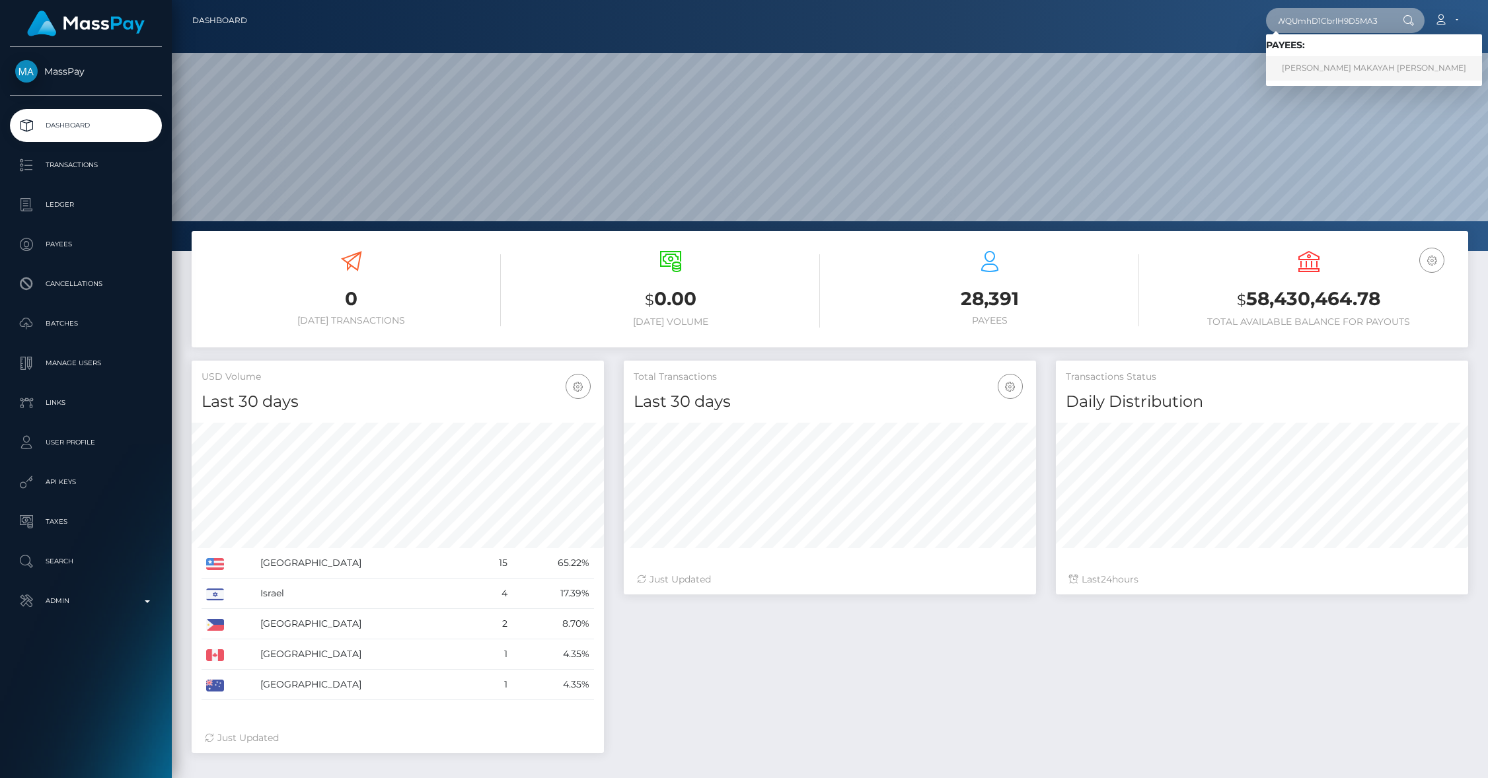
type input "z64nwVd4yuWQUmhD1CbrlH9D5MA3"
click at [1318, 71] on link "[PERSON_NAME] MAKAYAH [PERSON_NAME]" at bounding box center [1374, 68] width 216 height 24
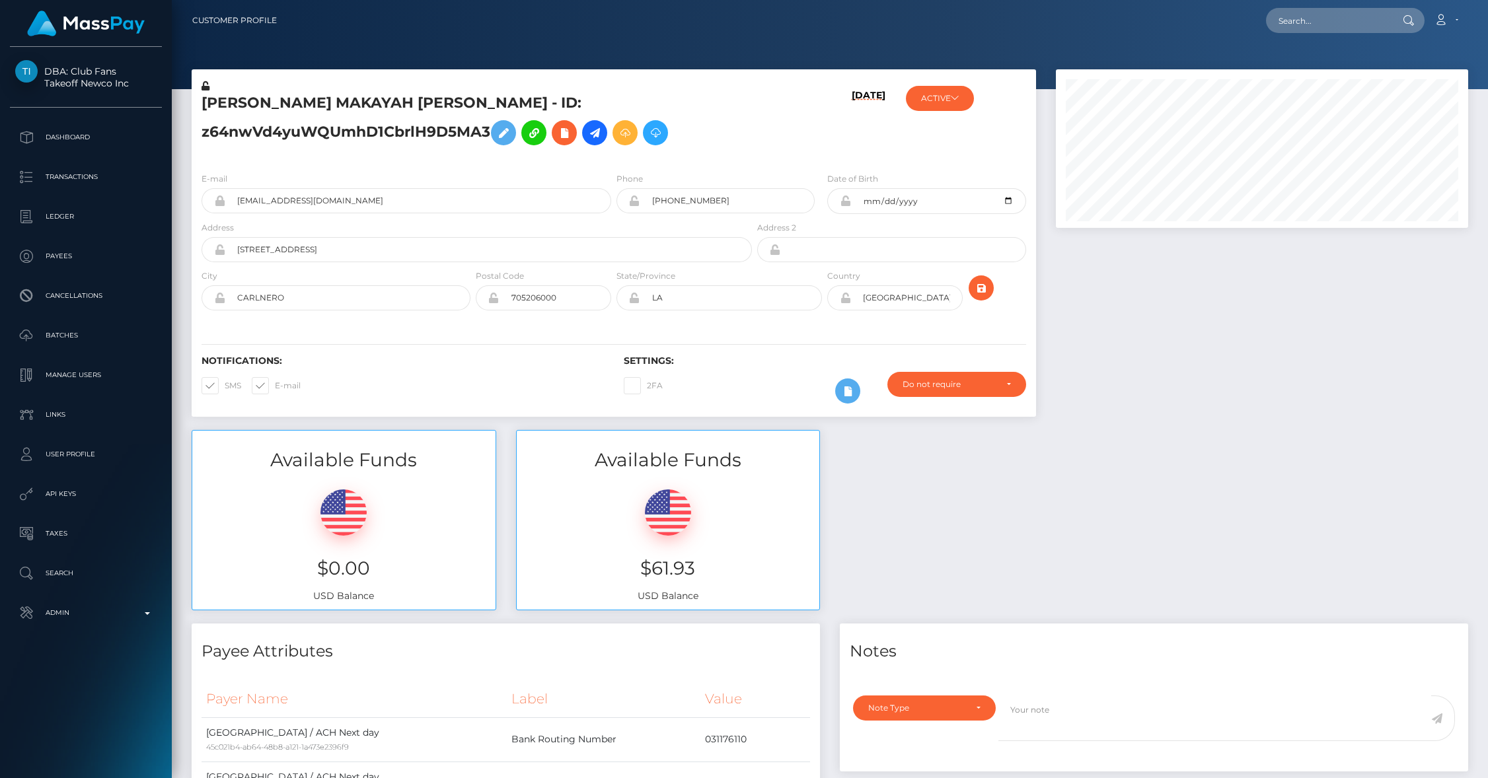
scroll to position [159, 412]
click at [283, 205] on input "[EMAIL_ADDRESS][DOMAIN_NAME]" at bounding box center [418, 200] width 386 height 25
click at [1304, 15] on input "text" at bounding box center [1328, 20] width 124 height 25
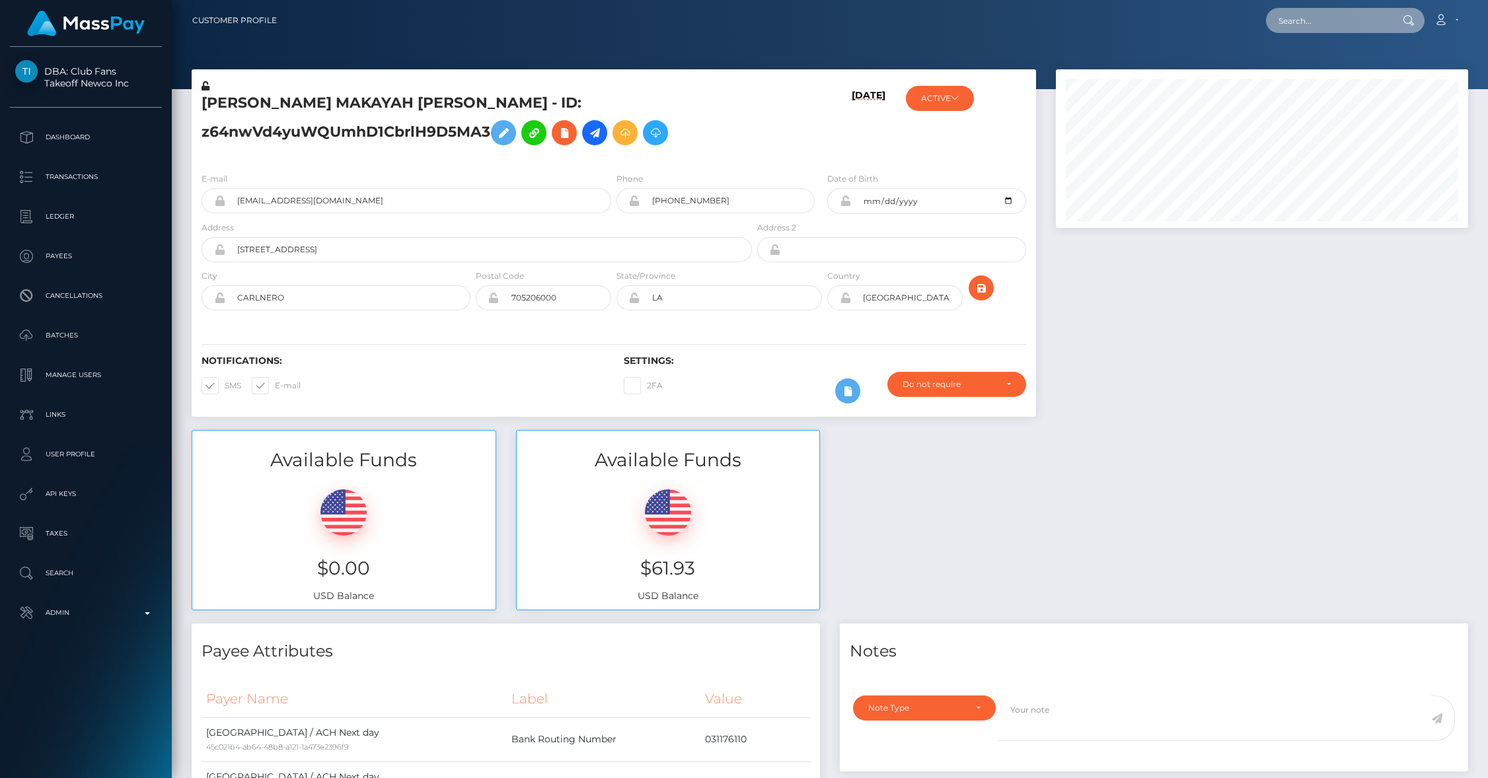
paste input "[EMAIL_ADDRESS][DOMAIN_NAME]"
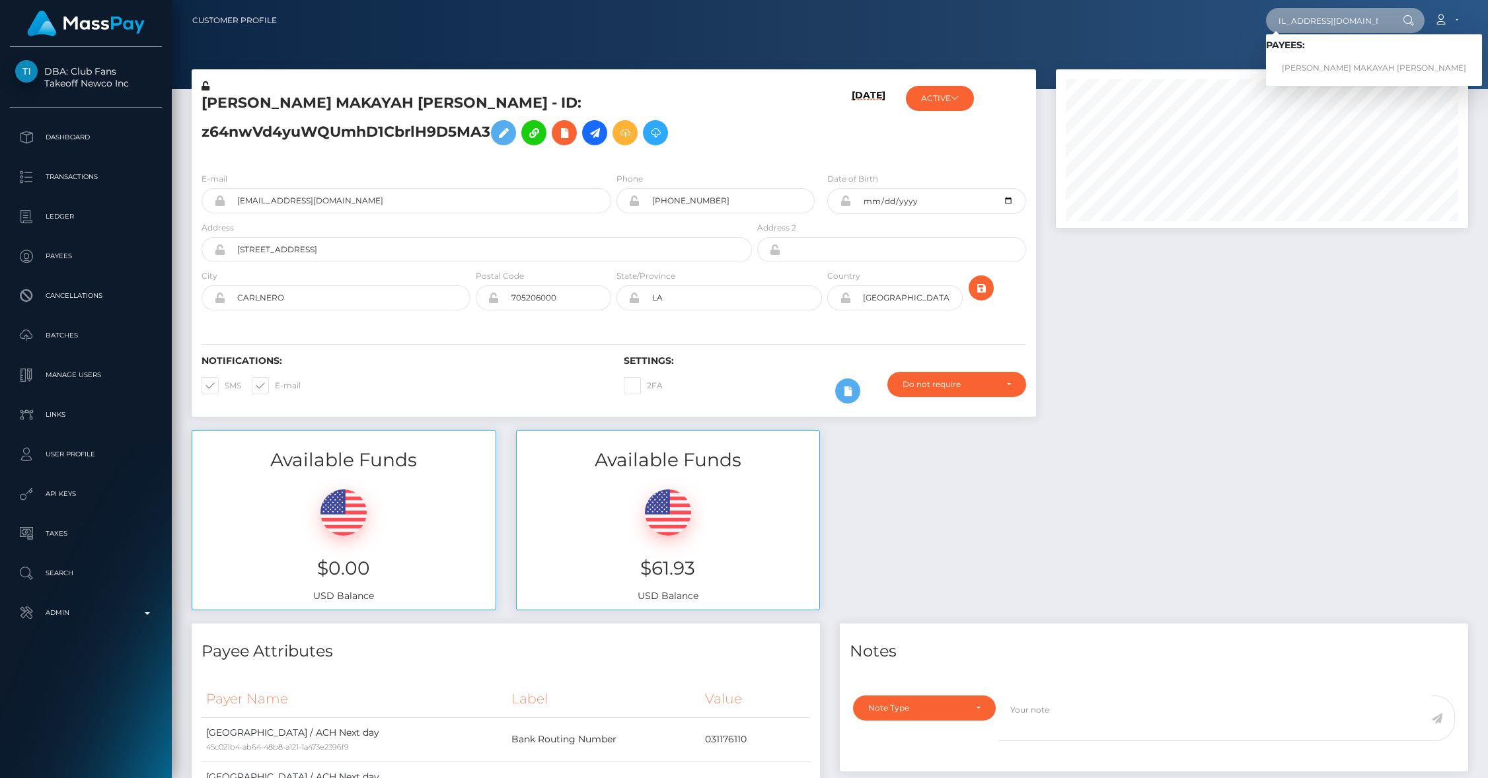
type input "[EMAIL_ADDRESS][DOMAIN_NAME]"
click at [1041, 31] on div "[EMAIL_ADDRESS][DOMAIN_NAME] Loading... Loading... Payees: [PERSON_NAME] MAKAYA…" at bounding box center [877, 21] width 1180 height 28
